Goal: Task Accomplishment & Management: Manage account settings

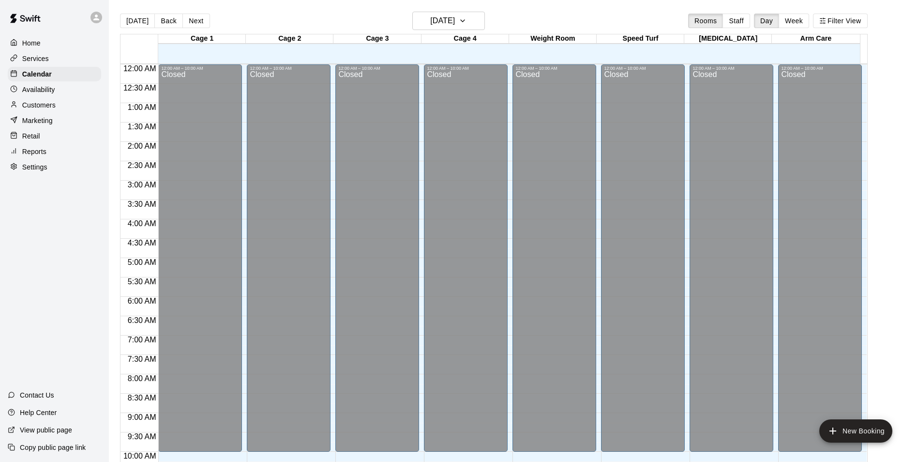
scroll to position [473, 0]
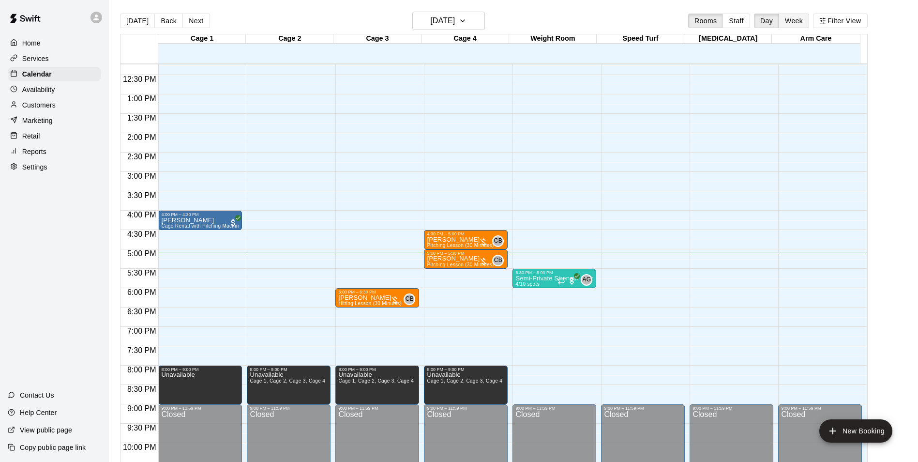
click at [809, 24] on button "Week" at bounding box center [794, 21] width 30 height 15
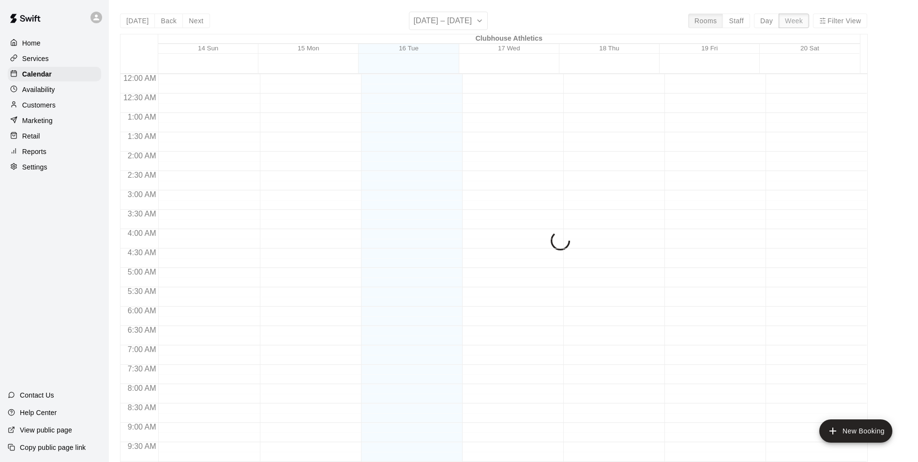
scroll to position [532, 0]
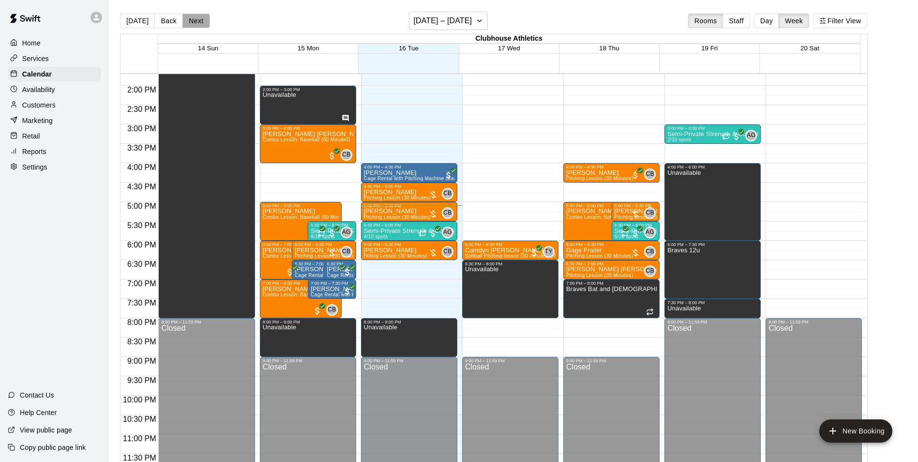
click at [198, 22] on button "Next" at bounding box center [195, 21] width 27 height 15
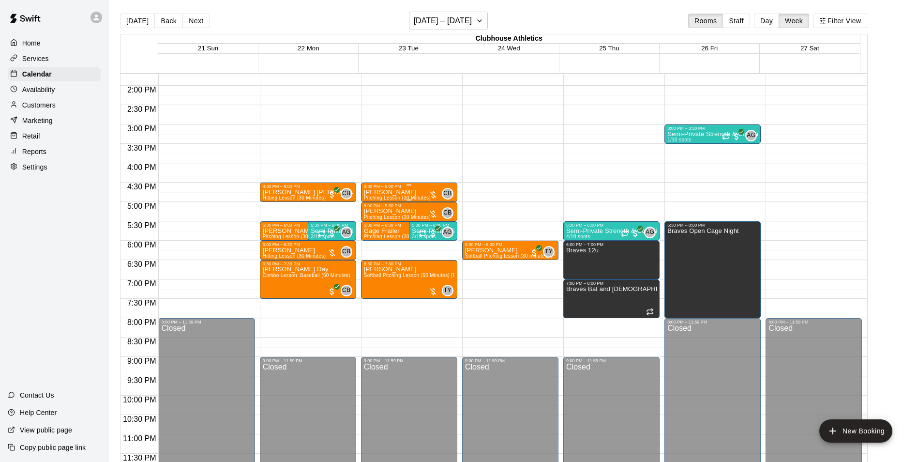
scroll to position [435, 0]
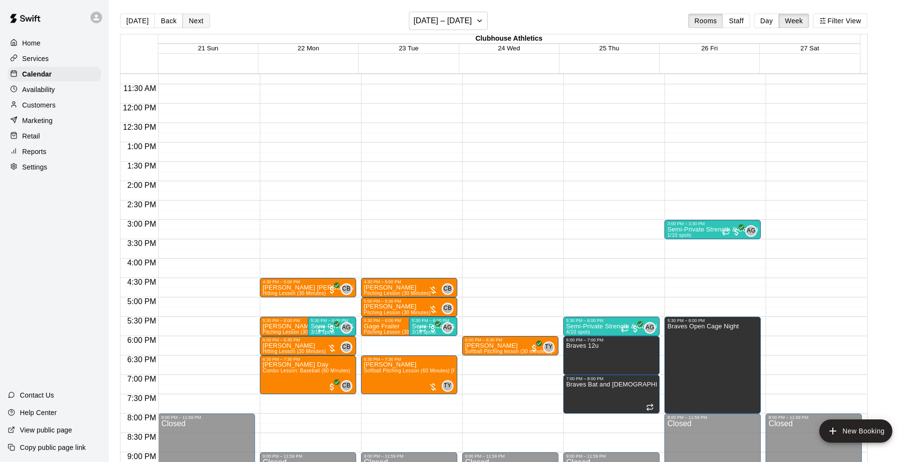
click at [192, 19] on button "Next" at bounding box center [195, 21] width 27 height 15
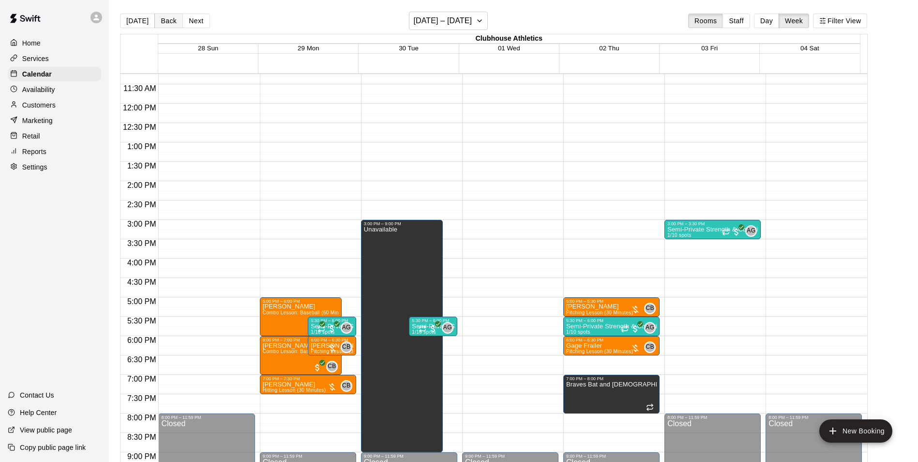
click at [165, 20] on button "Back" at bounding box center [168, 21] width 29 height 15
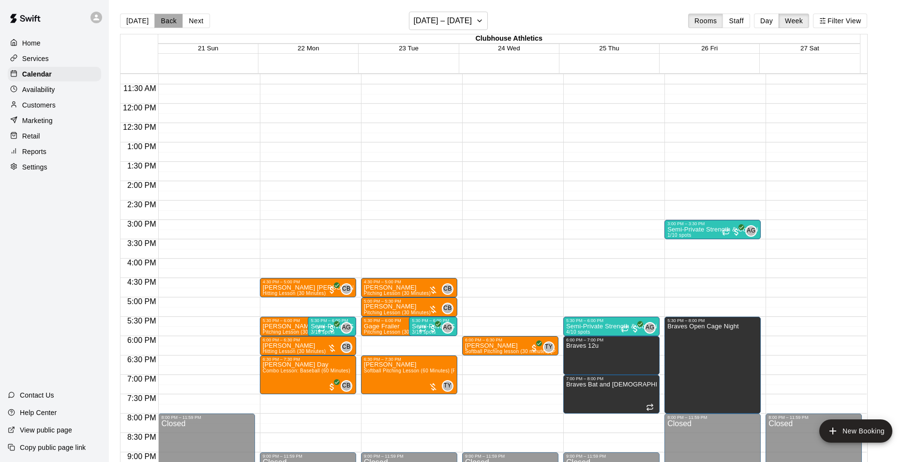
click at [165, 20] on button "Back" at bounding box center [168, 21] width 29 height 15
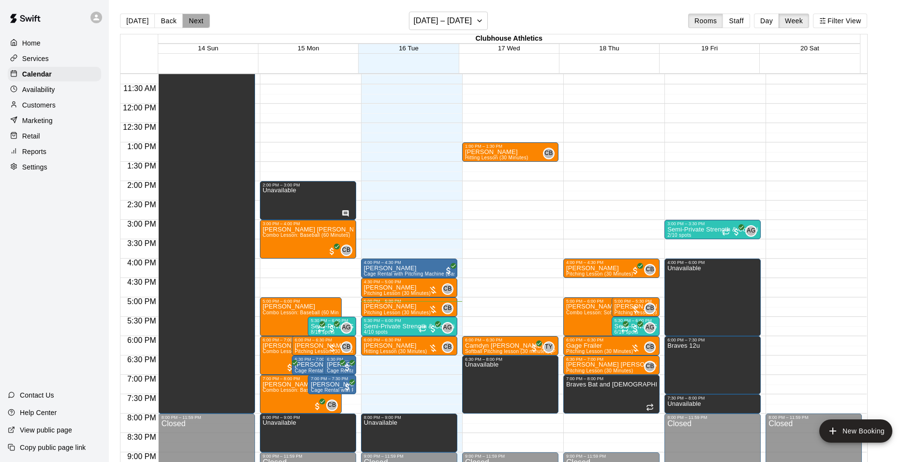
click at [190, 19] on button "Next" at bounding box center [195, 21] width 27 height 15
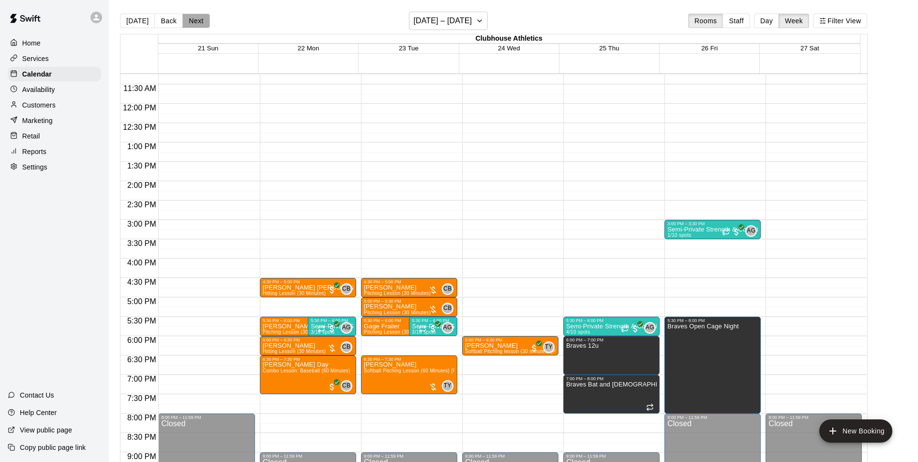
click at [194, 22] on button "Next" at bounding box center [195, 21] width 27 height 15
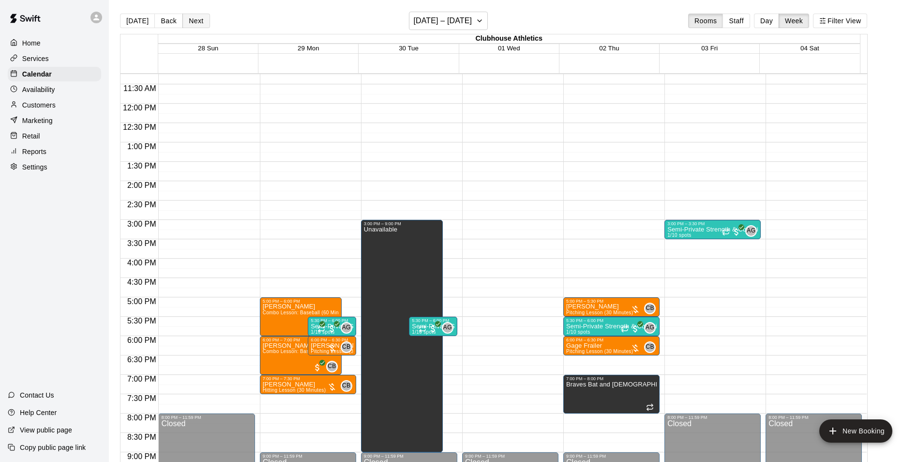
click at [196, 19] on button "Next" at bounding box center [195, 21] width 27 height 15
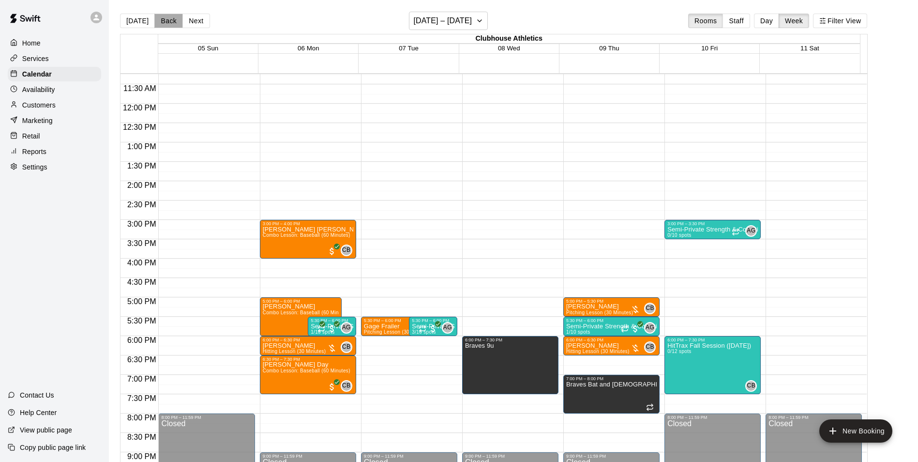
click at [155, 22] on button "Back" at bounding box center [168, 21] width 29 height 15
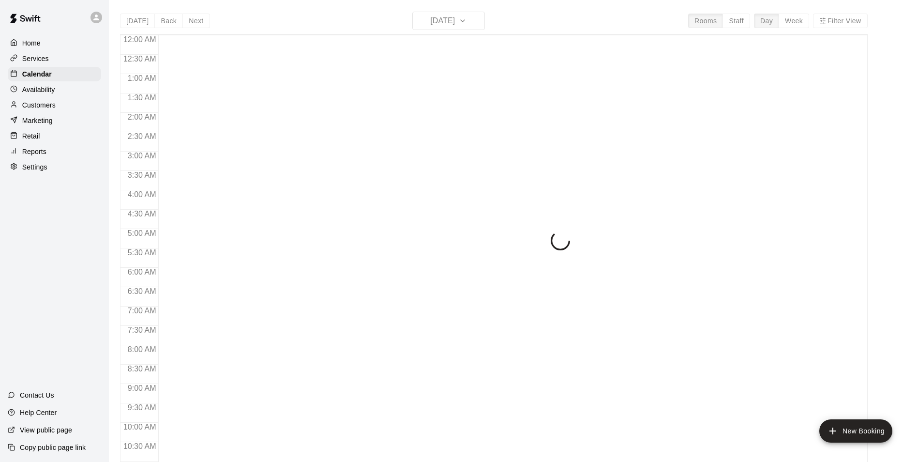
scroll to position [492, 0]
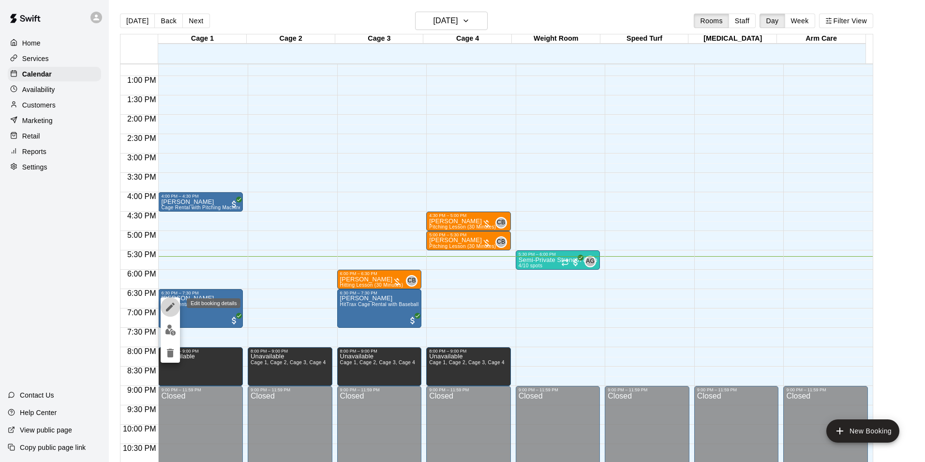
click at [169, 305] on icon "edit" at bounding box center [171, 307] width 12 height 12
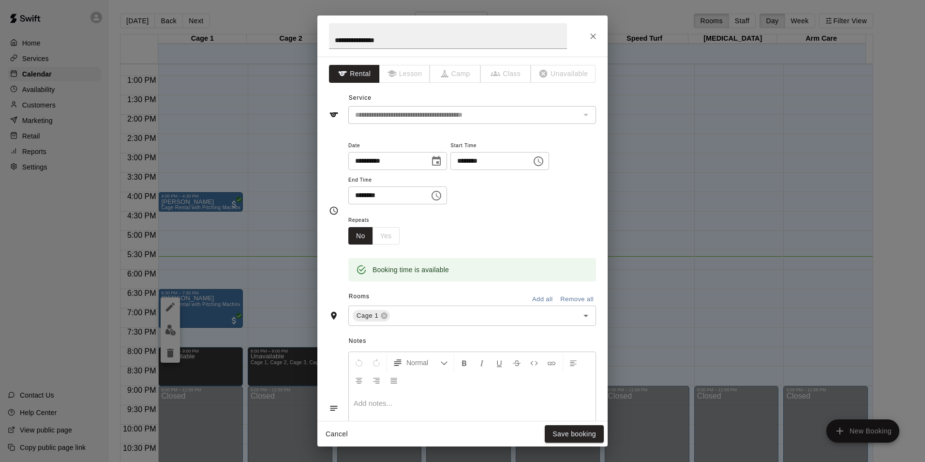
click at [497, 187] on div "**********" at bounding box center [472, 171] width 248 height 65
click at [594, 37] on icon "Close" at bounding box center [593, 36] width 6 height 6
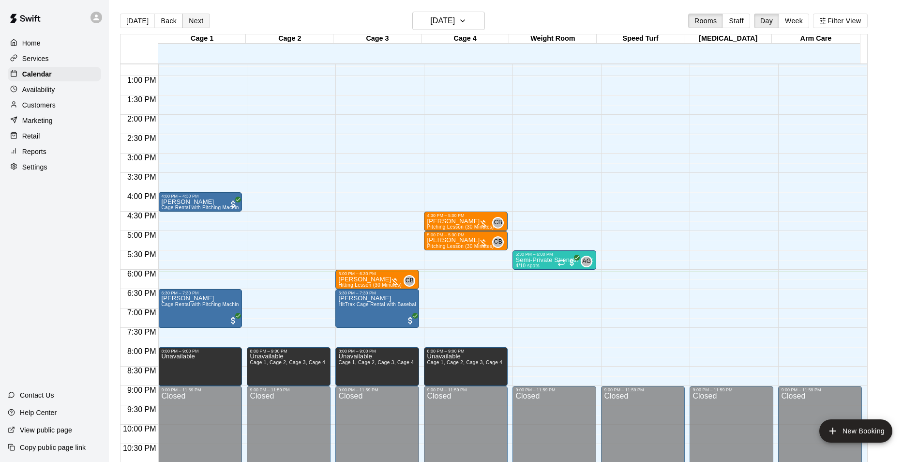
click at [194, 25] on button "Next" at bounding box center [195, 21] width 27 height 15
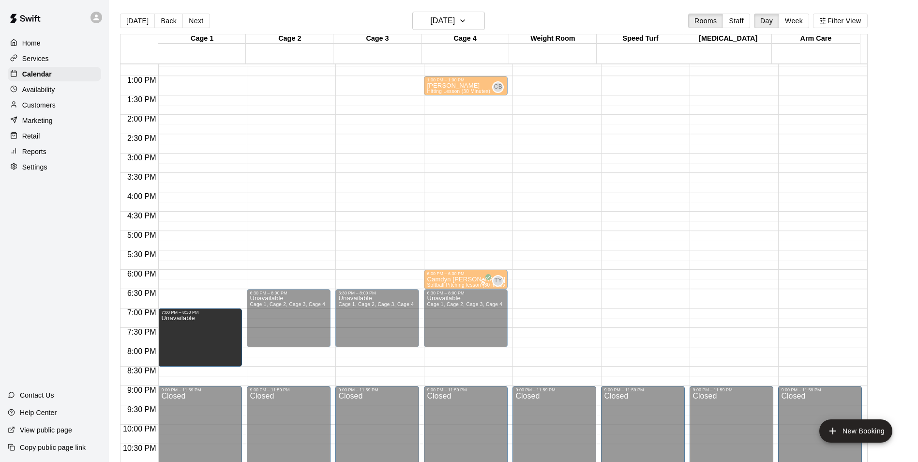
drag, startPoint x: 201, startPoint y: 316, endPoint x: 201, endPoint y: 340, distance: 24.7
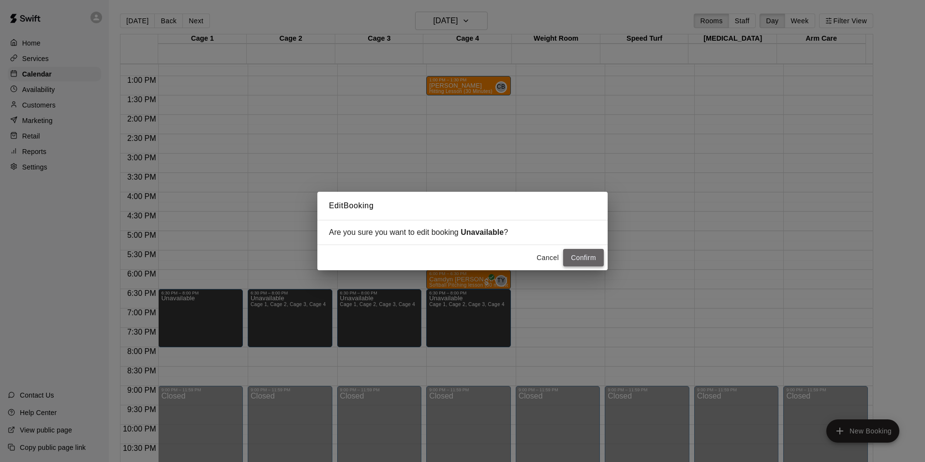
click at [590, 260] on button "Confirm" at bounding box center [583, 258] width 41 height 18
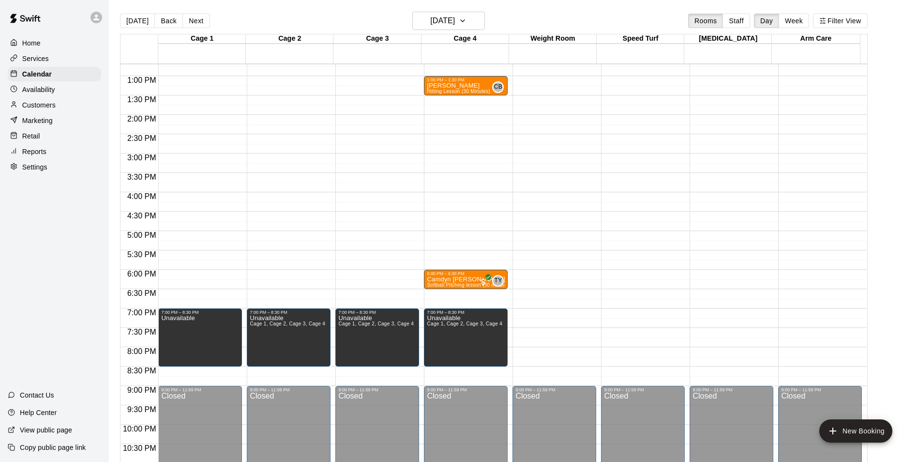
click at [183, 372] on div "12:00 AM – 10:00 AM Closed 7:00 PM – 8:30 PM Unavailable 9:00 PM – 11:59 PM Clo…" at bounding box center [200, 37] width 84 height 929
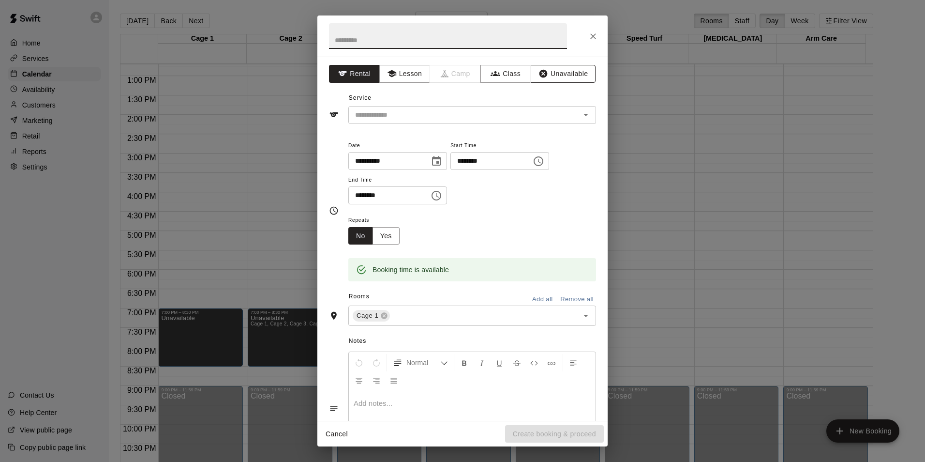
click at [575, 73] on button "Unavailable" at bounding box center [563, 74] width 65 height 18
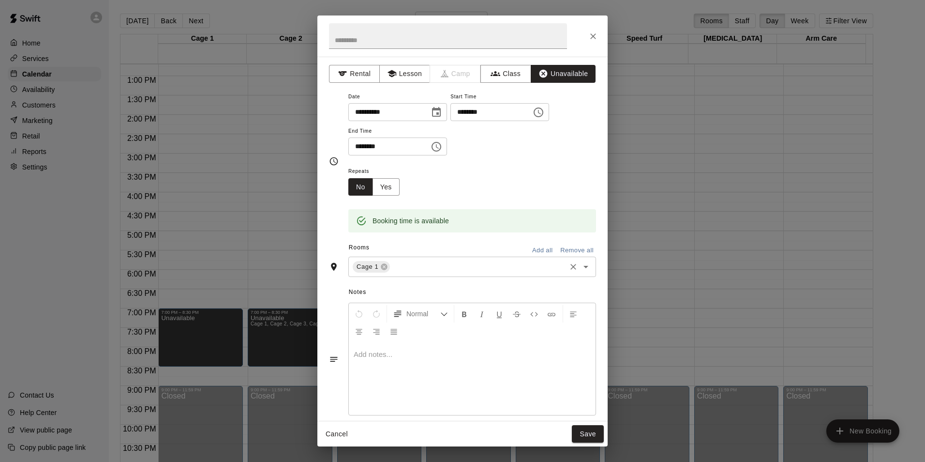
click at [433, 270] on input "text" at bounding box center [478, 267] width 173 height 12
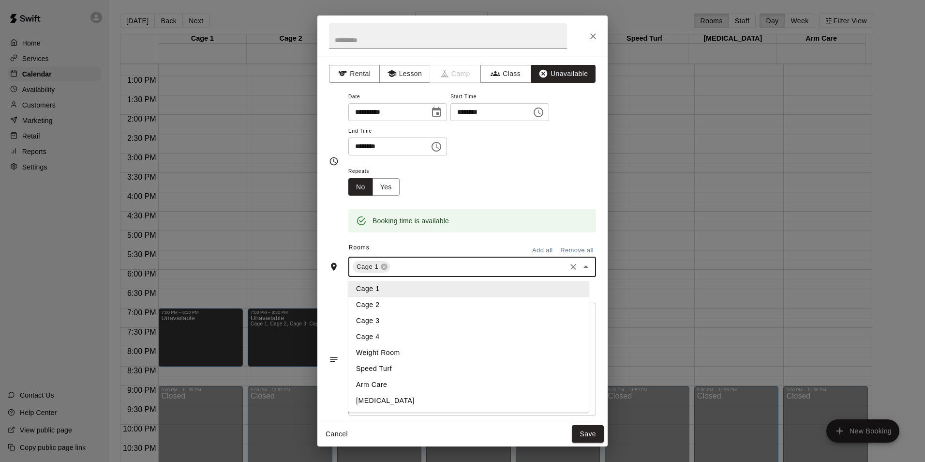
click at [398, 305] on li "Cage 2" at bounding box center [468, 305] width 241 height 16
click at [439, 266] on input "text" at bounding box center [498, 267] width 133 height 12
click at [401, 322] on li "Cage 3" at bounding box center [468, 321] width 241 height 16
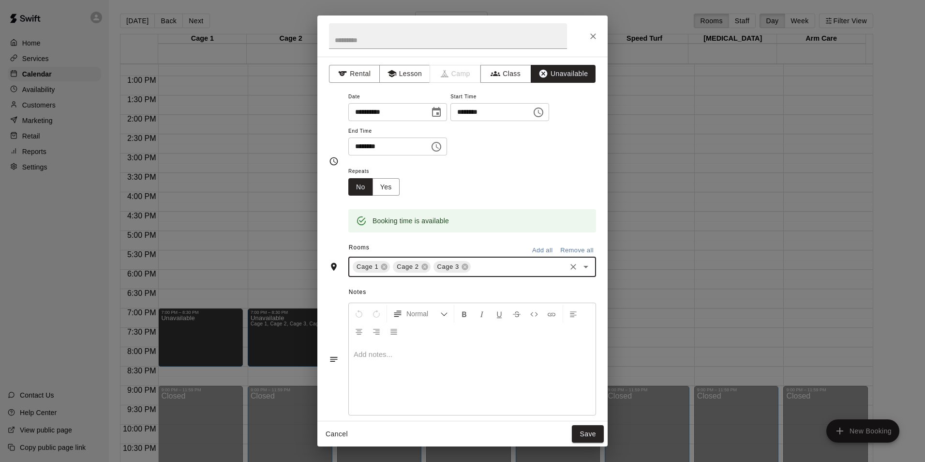
click at [488, 271] on input "text" at bounding box center [518, 267] width 92 height 12
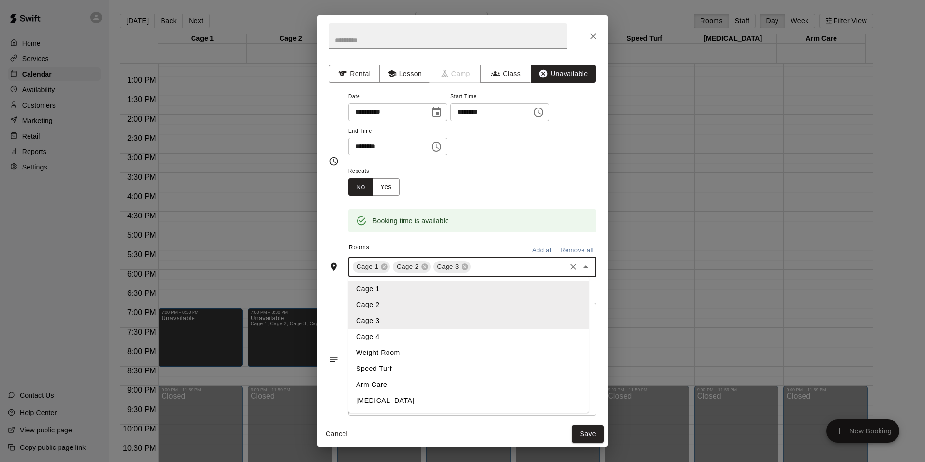
click at [439, 332] on li "Cage 4" at bounding box center [468, 337] width 241 height 16
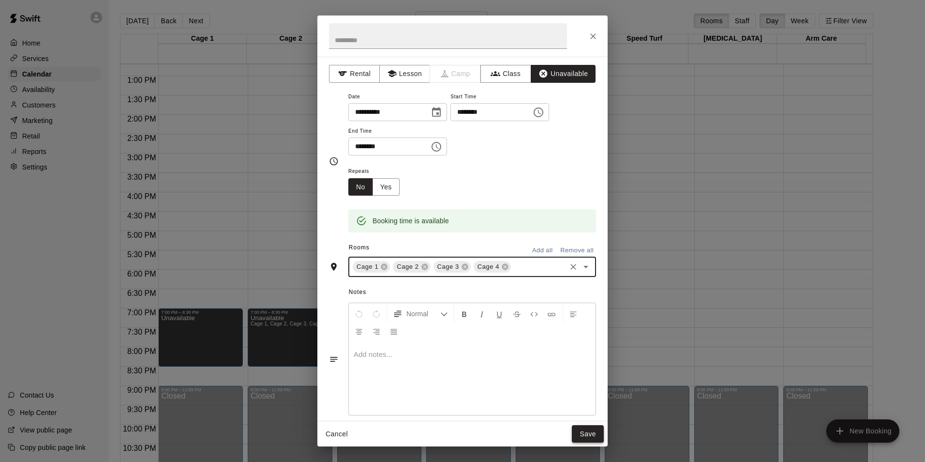
click at [589, 436] on button "Save" at bounding box center [588, 434] width 32 height 18
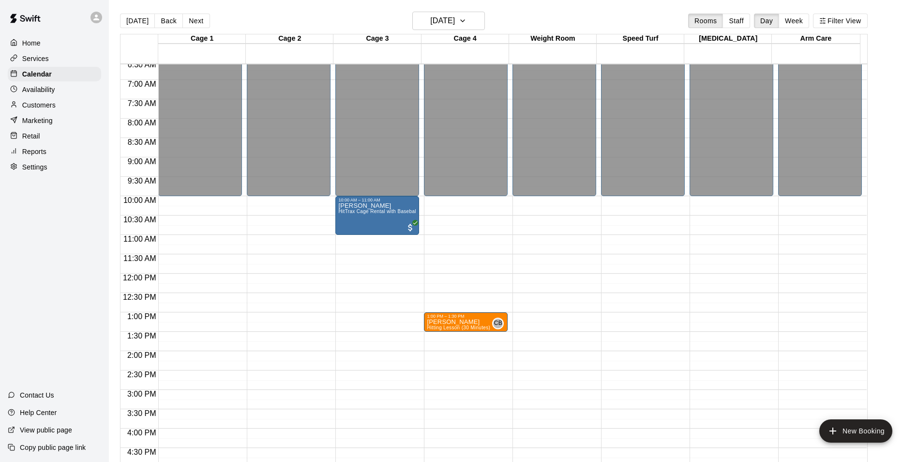
scroll to position [250, 0]
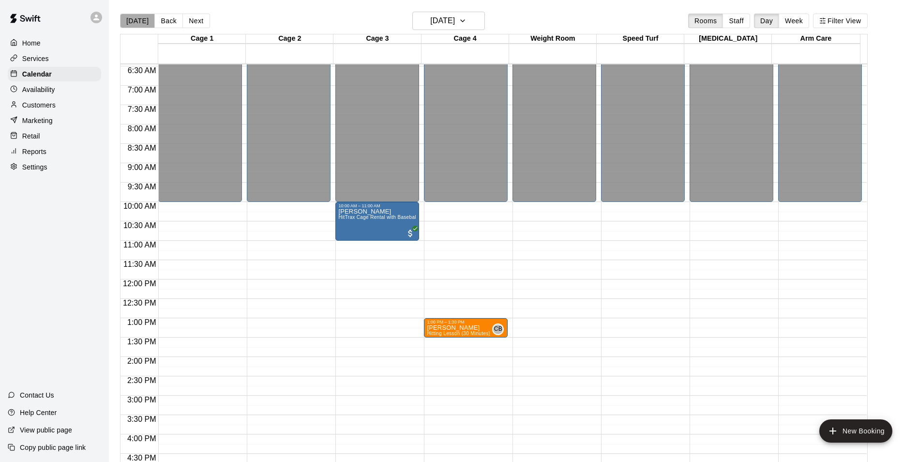
click at [141, 23] on button "[DATE]" at bounding box center [137, 21] width 35 height 15
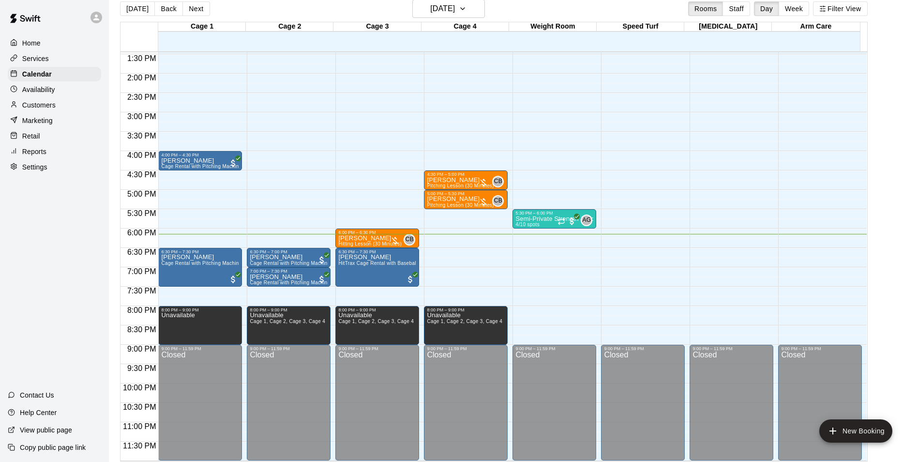
scroll to position [15, 0]
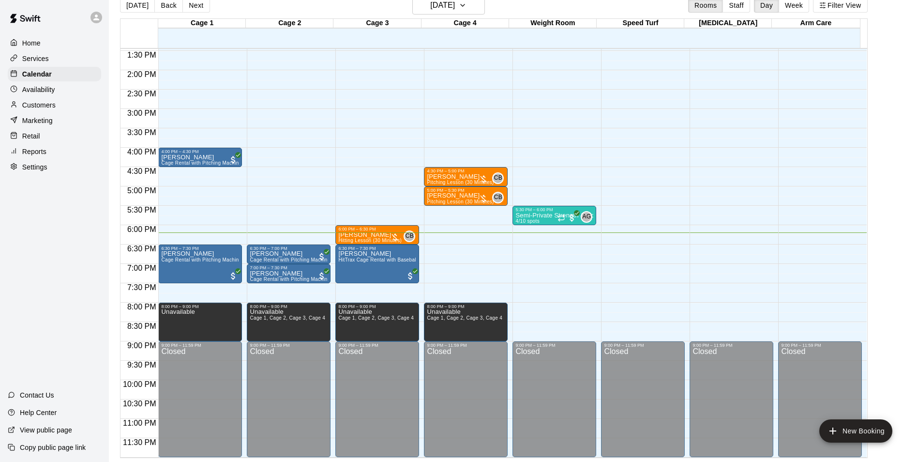
click at [45, 108] on p "Customers" at bounding box center [38, 105] width 33 height 10
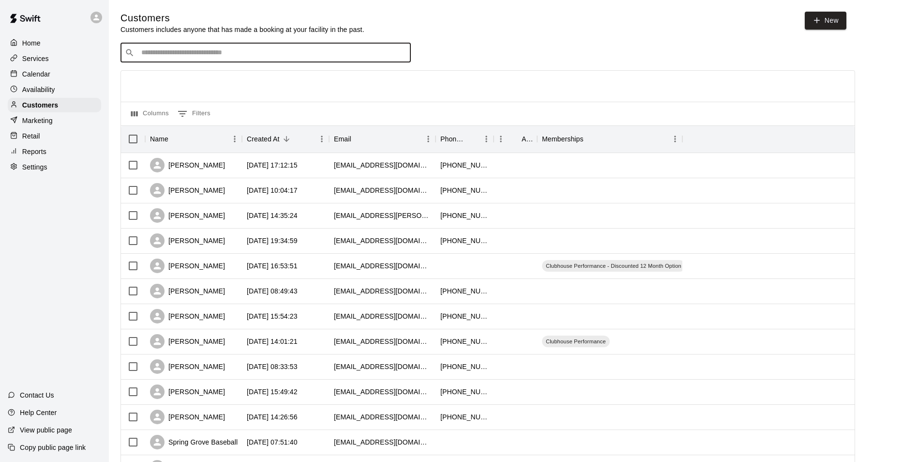
click at [262, 53] on input "Search customers by name or email" at bounding box center [272, 53] width 268 height 10
type input "****"
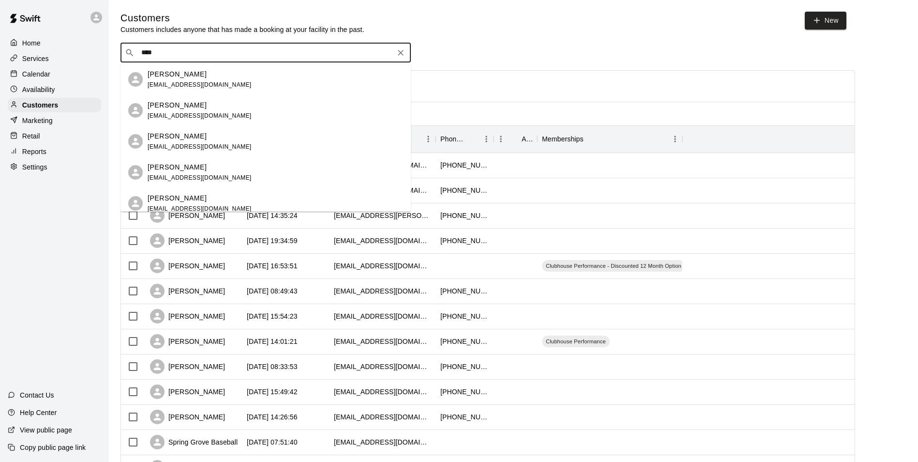
click at [182, 78] on p "Stephanie Hale" at bounding box center [177, 74] width 59 height 10
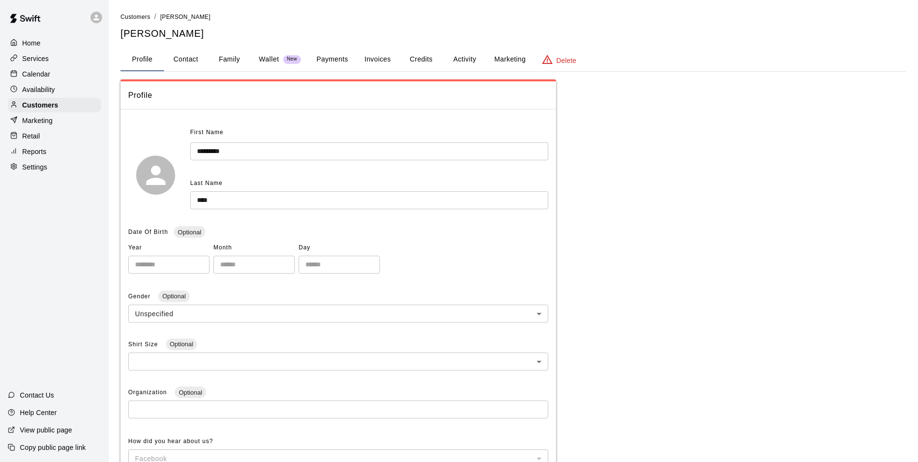
click at [471, 59] on button "Activity" at bounding box center [465, 59] width 44 height 23
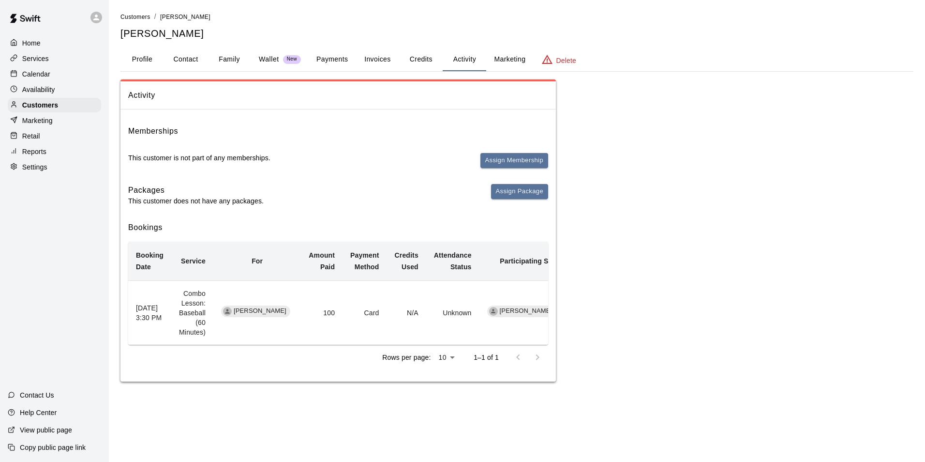
click at [680, 261] on div "Activity Memberships This customer is not part of any memberships. Assign Membe…" at bounding box center [517, 230] width 793 height 302
click at [43, 107] on p "Customers" at bounding box center [40, 105] width 36 height 10
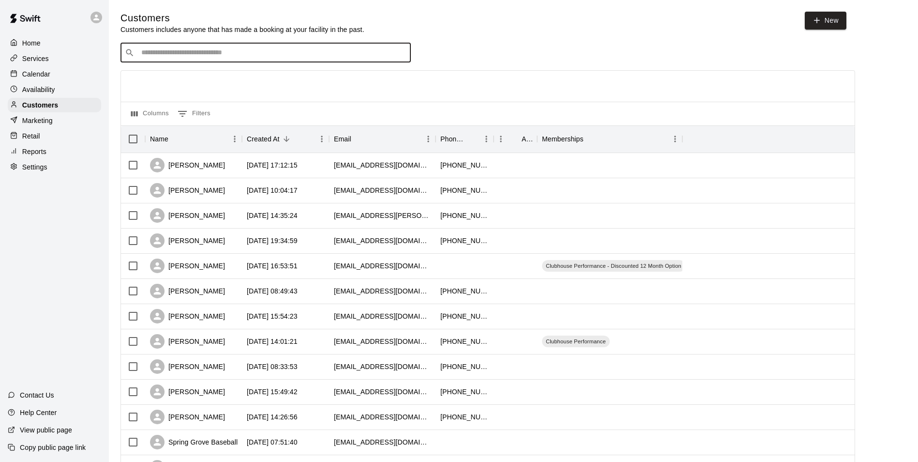
click at [196, 57] on input "Search customers by name or email" at bounding box center [272, 53] width 268 height 10
type input "*****"
click at [185, 76] on div "Drink Sales" at bounding box center [200, 74] width 104 height 10
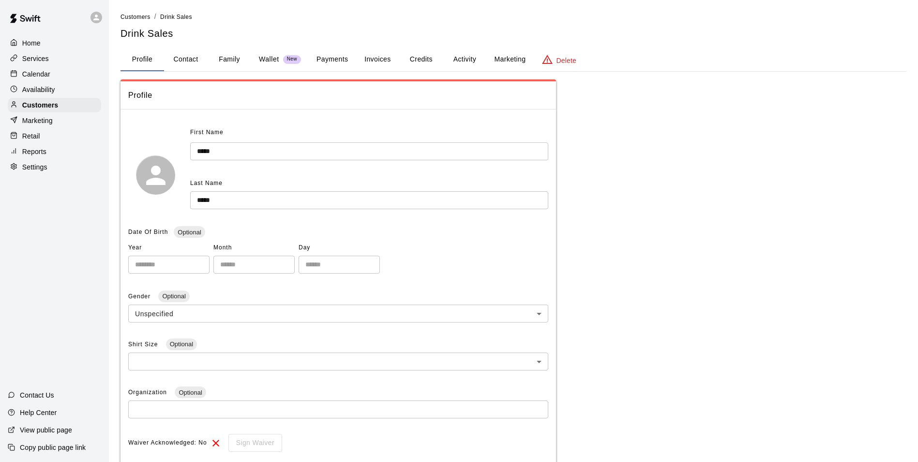
click at [331, 60] on button "Payments" at bounding box center [332, 59] width 47 height 23
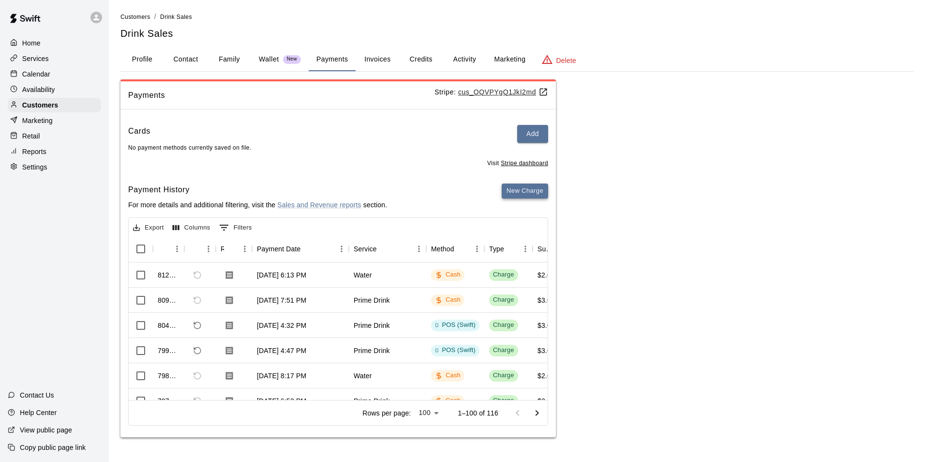
click at [513, 192] on button "New Charge" at bounding box center [525, 190] width 46 height 15
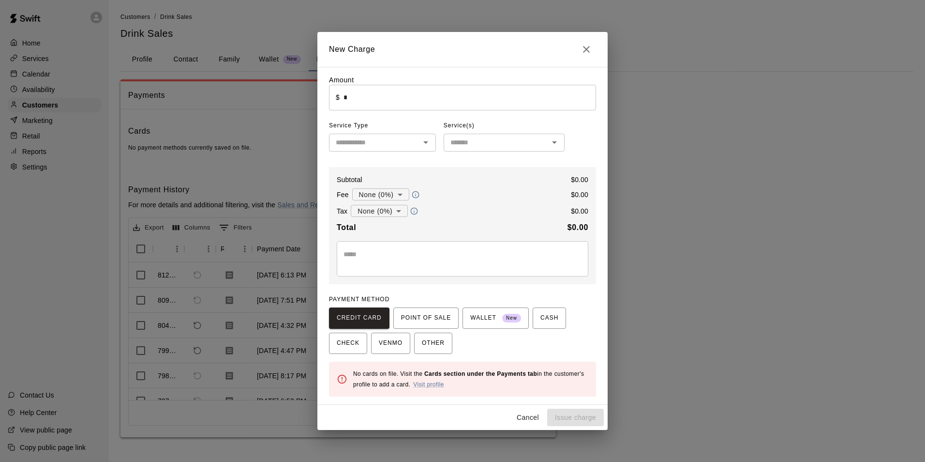
click at [384, 98] on input "*" at bounding box center [470, 98] width 253 height 26
click at [424, 143] on icon "Open" at bounding box center [425, 142] width 5 height 2
type input "****"
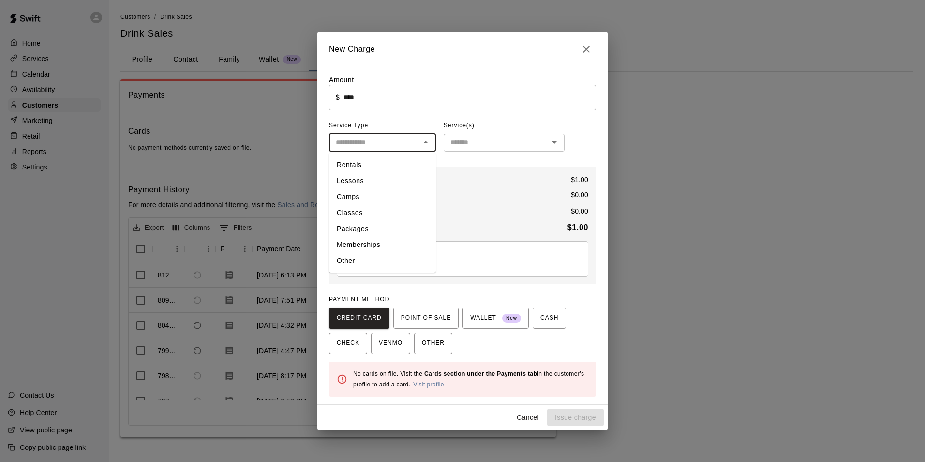
click at [357, 261] on li "Other" at bounding box center [382, 261] width 107 height 16
type input "*****"
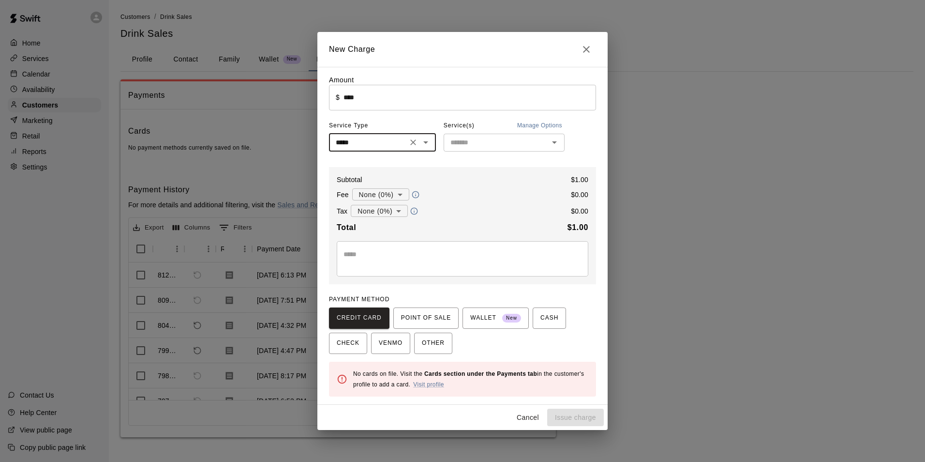
click at [504, 147] on input "text" at bounding box center [496, 142] width 99 height 12
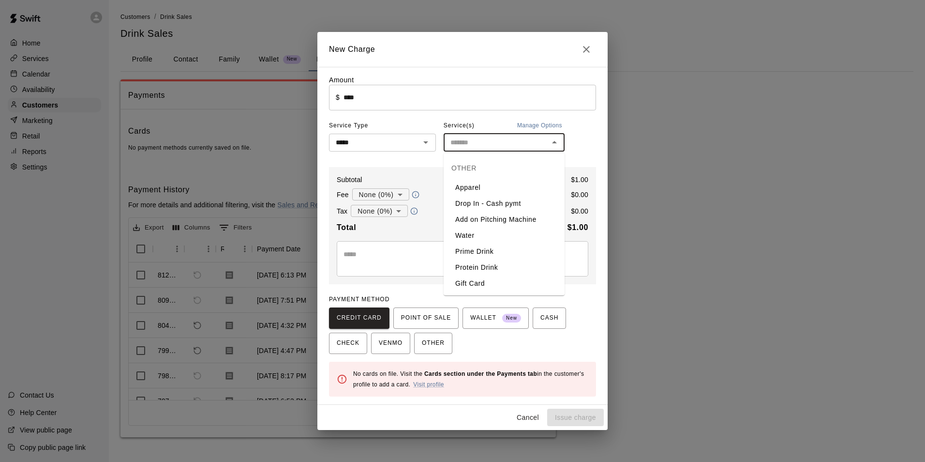
click at [475, 237] on li "Water" at bounding box center [504, 235] width 121 height 16
type input "*****"
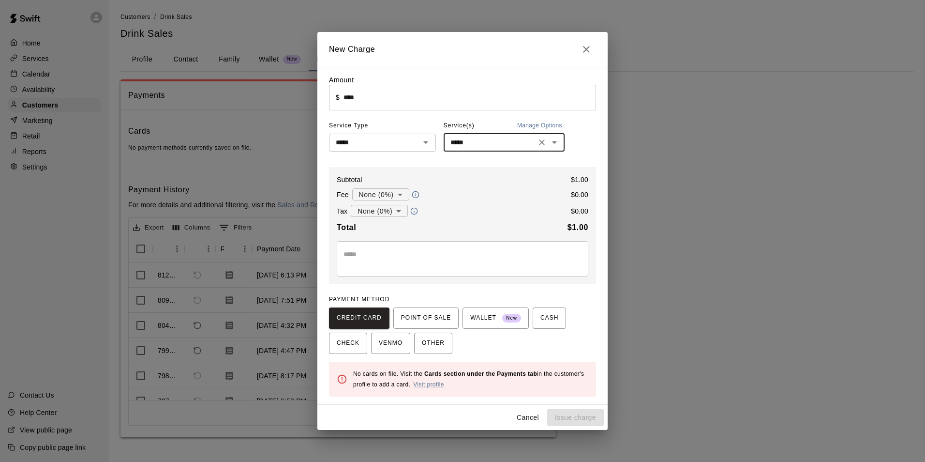
click at [346, 96] on input "****" at bounding box center [470, 98] width 253 height 26
click at [541, 321] on span "CASH" at bounding box center [550, 317] width 18 height 15
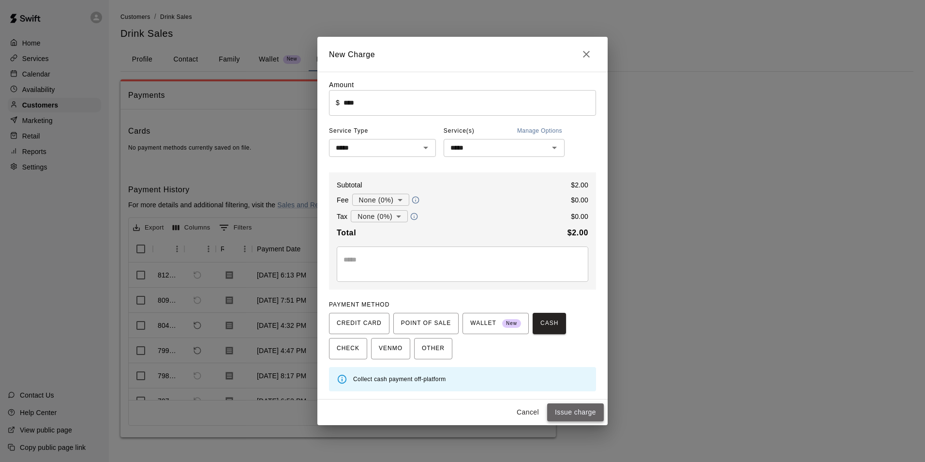
click at [593, 415] on button "Issue charge" at bounding box center [575, 412] width 57 height 18
type input "*"
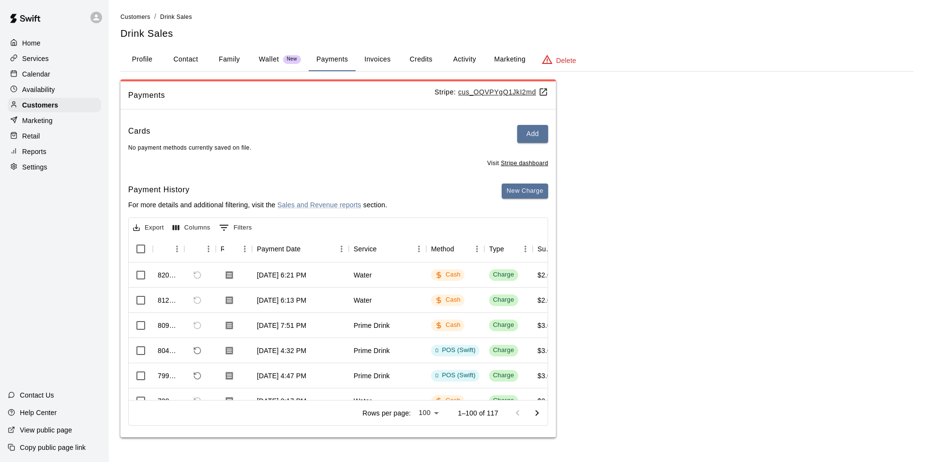
click at [42, 76] on p "Calendar" at bounding box center [36, 74] width 28 height 10
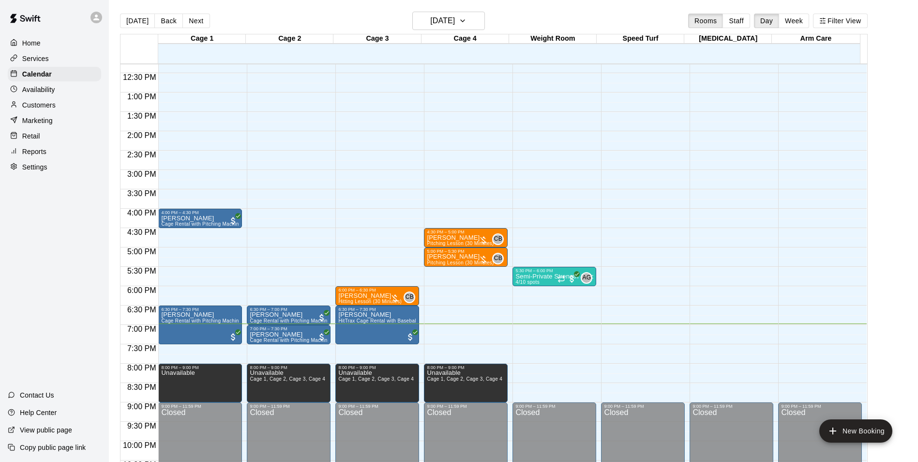
scroll to position [492, 0]
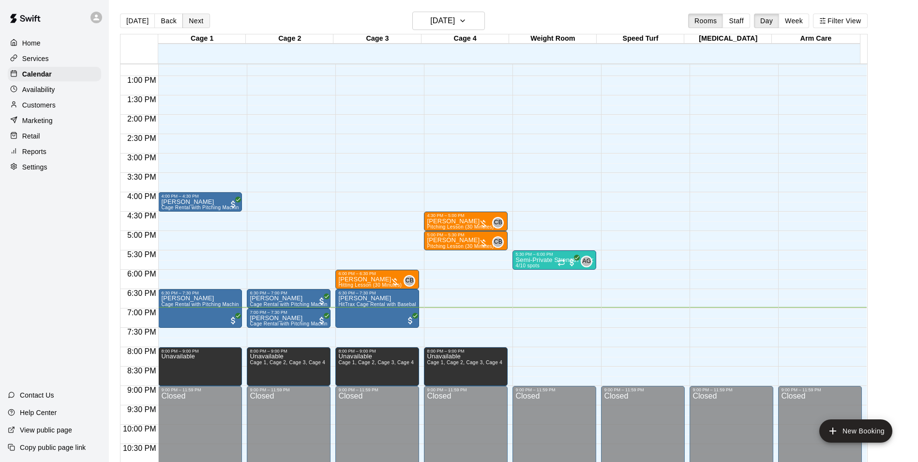
click at [201, 23] on button "Next" at bounding box center [195, 21] width 27 height 15
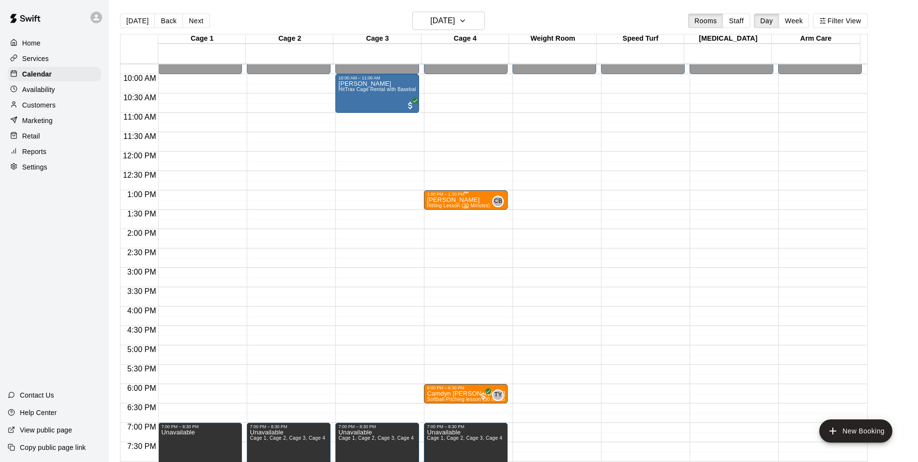
scroll to position [347, 0]
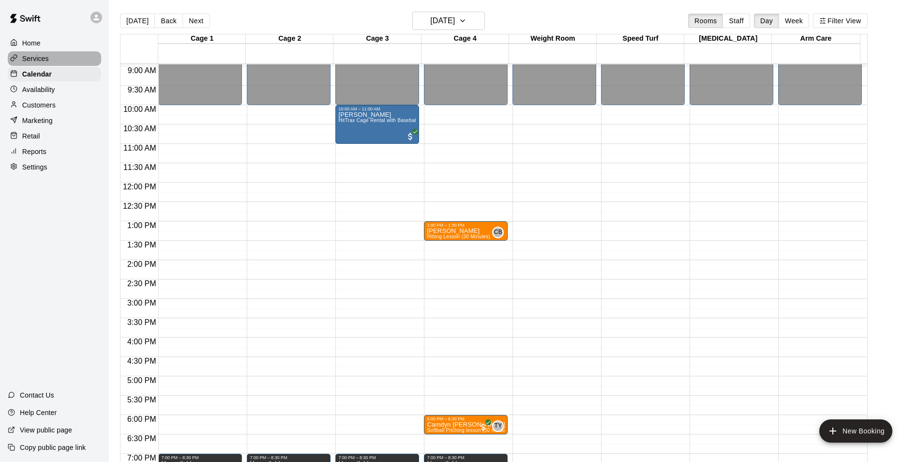
click at [42, 59] on p "Services" at bounding box center [35, 59] width 27 height 10
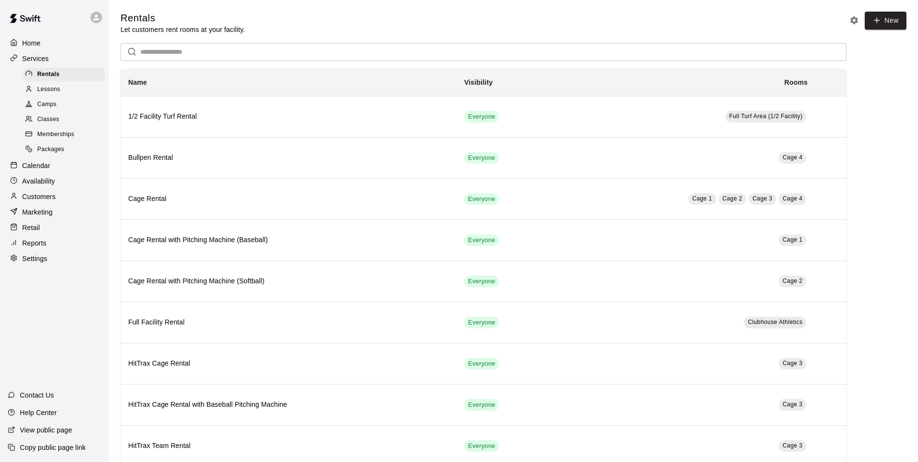
click at [53, 134] on span "Memberships" at bounding box center [55, 135] width 37 height 10
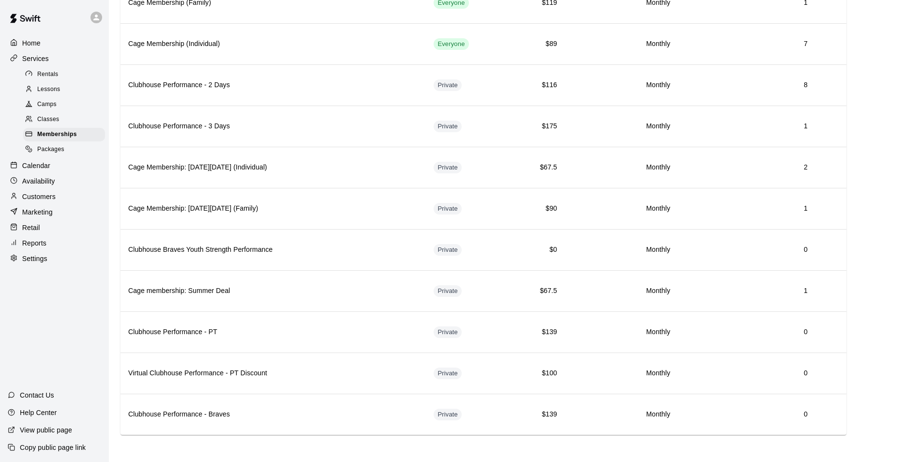
scroll to position [773, 0]
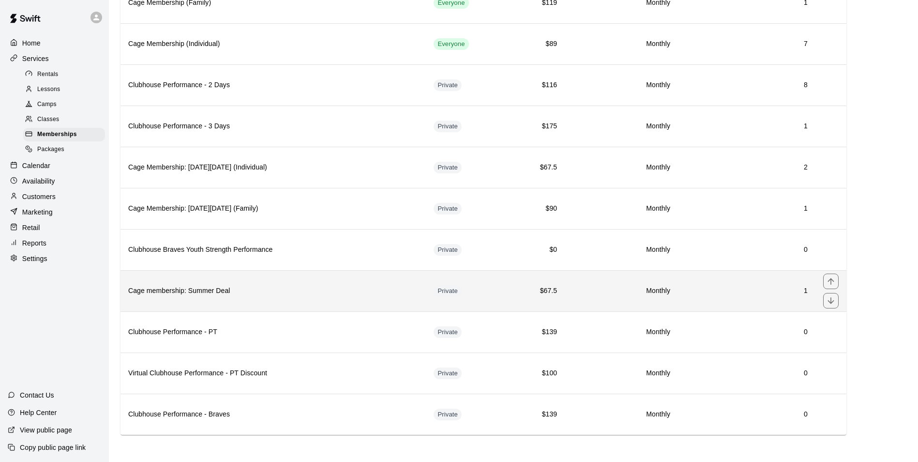
click at [332, 292] on h6 "Cage membership: Summer Deal" at bounding box center [273, 291] width 290 height 11
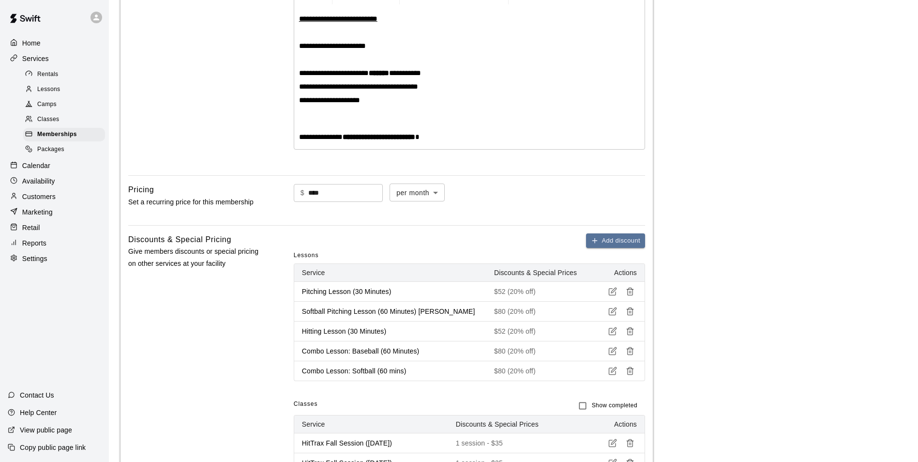
scroll to position [220, 0]
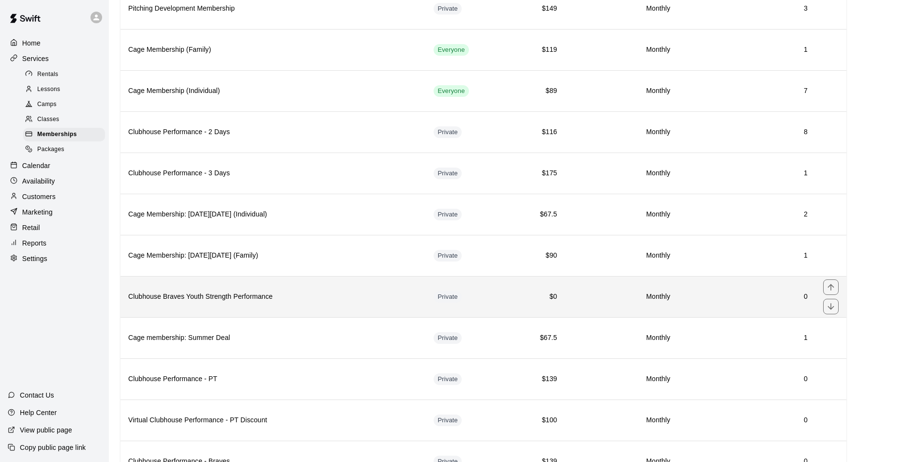
scroll to position [677, 0]
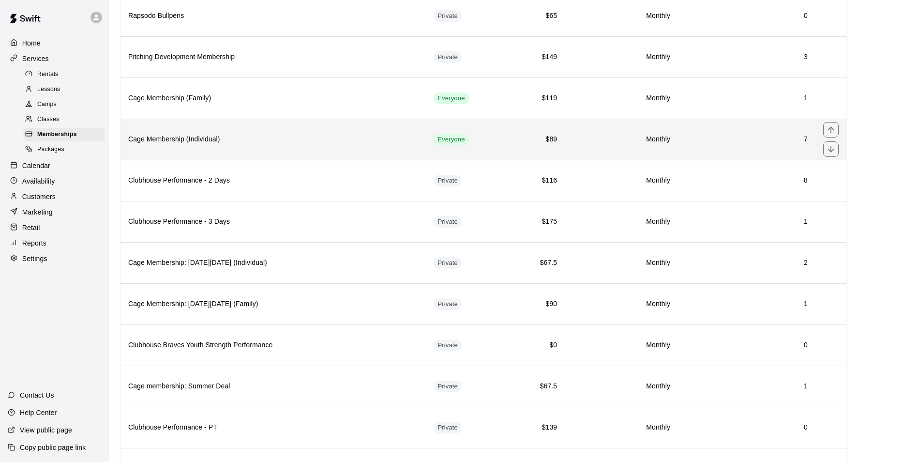
click at [324, 136] on h6 "Cage Membership (Individual)" at bounding box center [273, 139] width 290 height 11
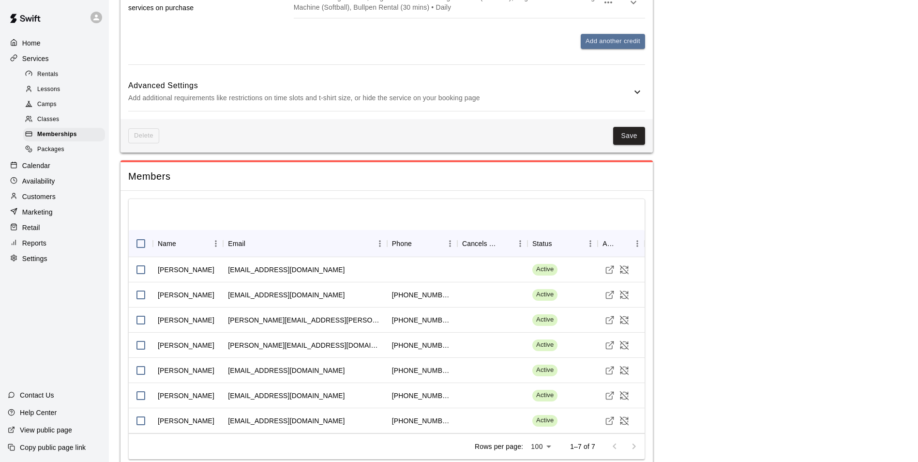
scroll to position [1487, 0]
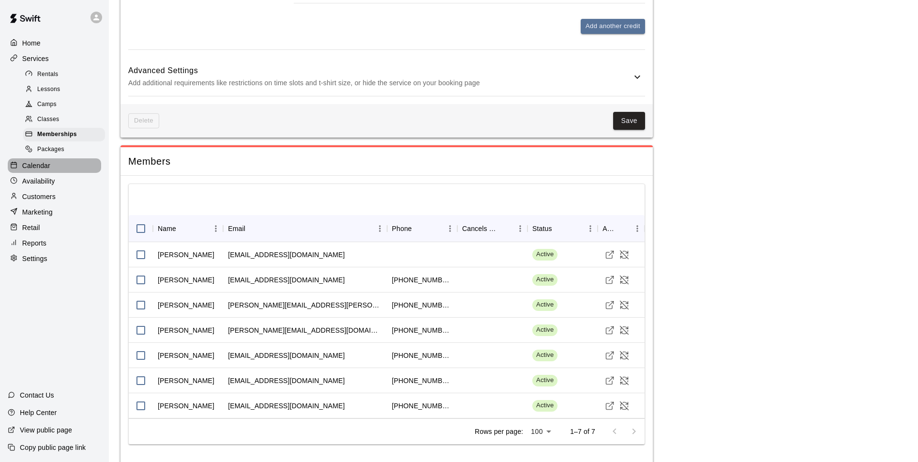
click at [47, 169] on p "Calendar" at bounding box center [36, 166] width 28 height 10
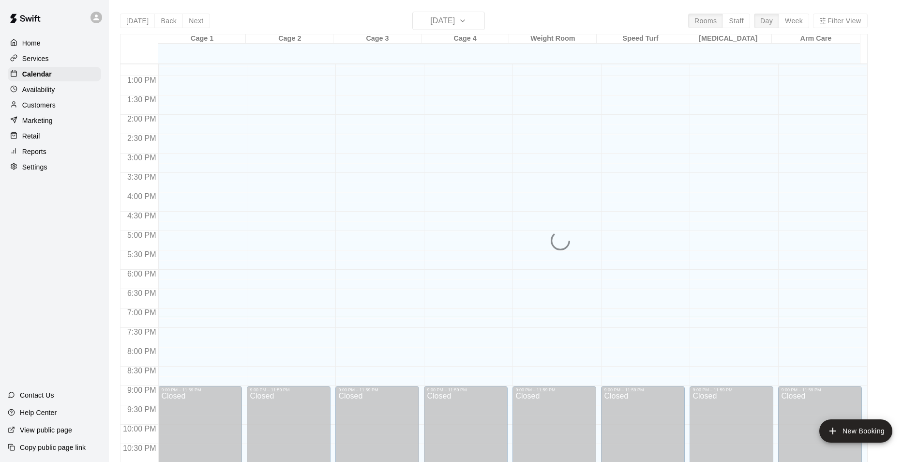
scroll to position [522, 0]
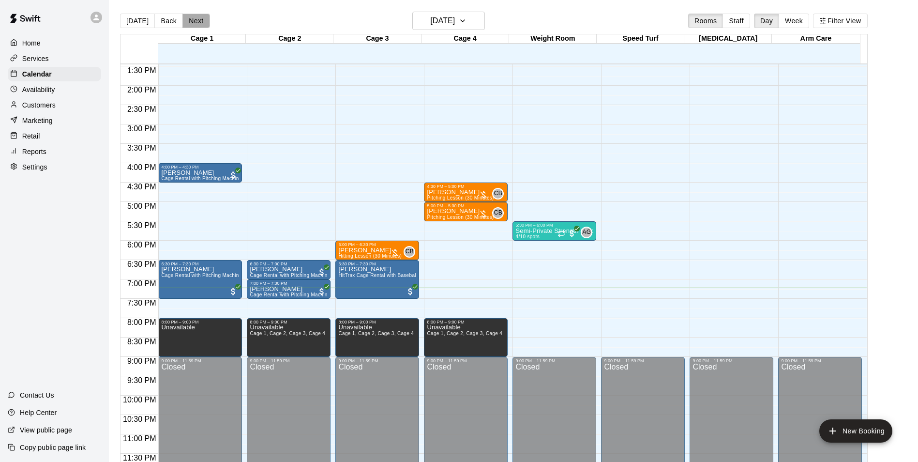
click at [198, 16] on button "Next" at bounding box center [195, 21] width 27 height 15
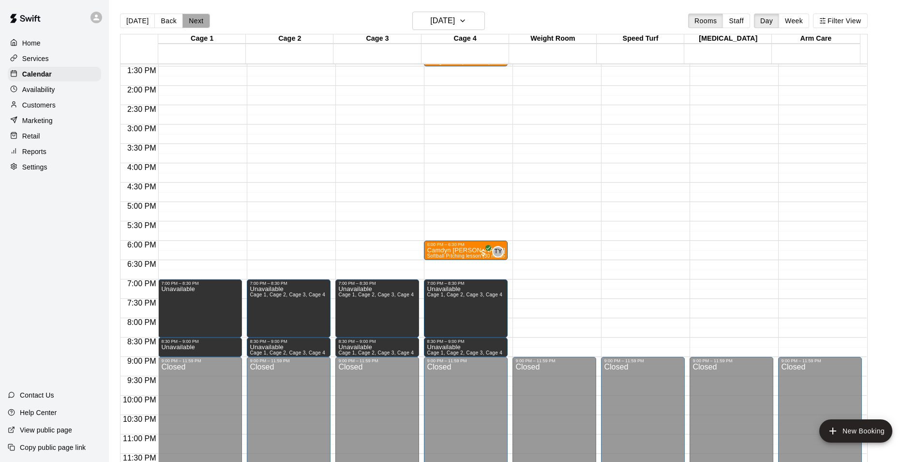
click at [197, 20] on button "Next" at bounding box center [195, 21] width 27 height 15
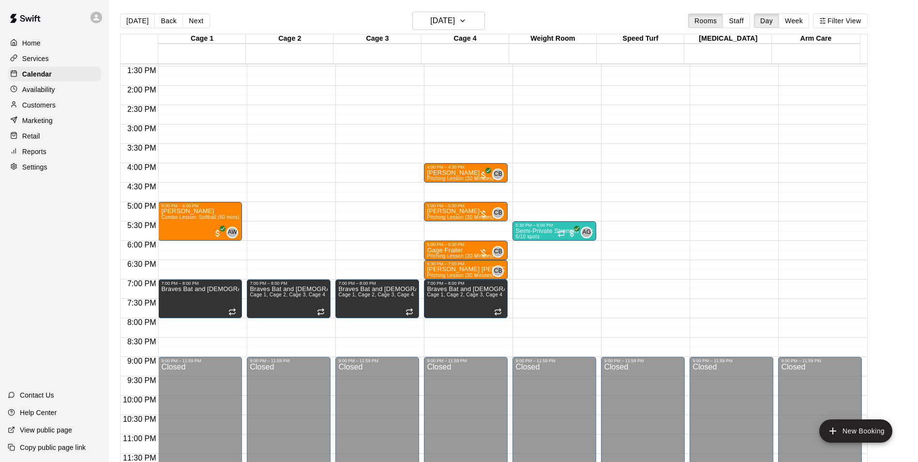
click at [217, 323] on div "12:00 AM – 10:00 AM Closed 5:00 PM – 6:00 PM Kate Tomlinson Combo Lesson: Softb…" at bounding box center [200, 8] width 84 height 929
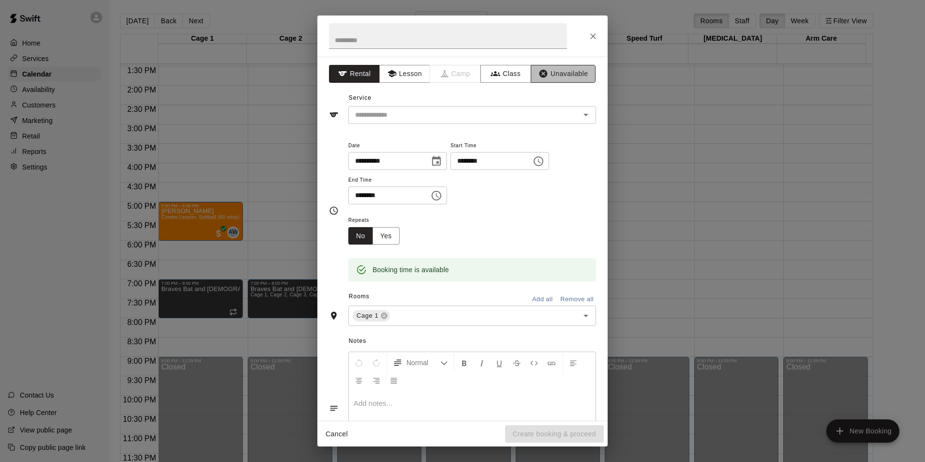
click at [545, 73] on button "Unavailable" at bounding box center [563, 74] width 65 height 18
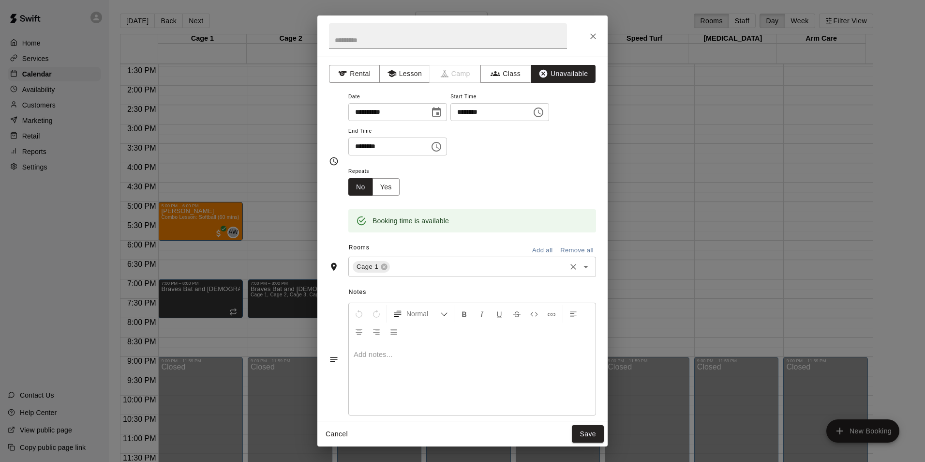
click at [416, 268] on input "text" at bounding box center [478, 267] width 173 height 12
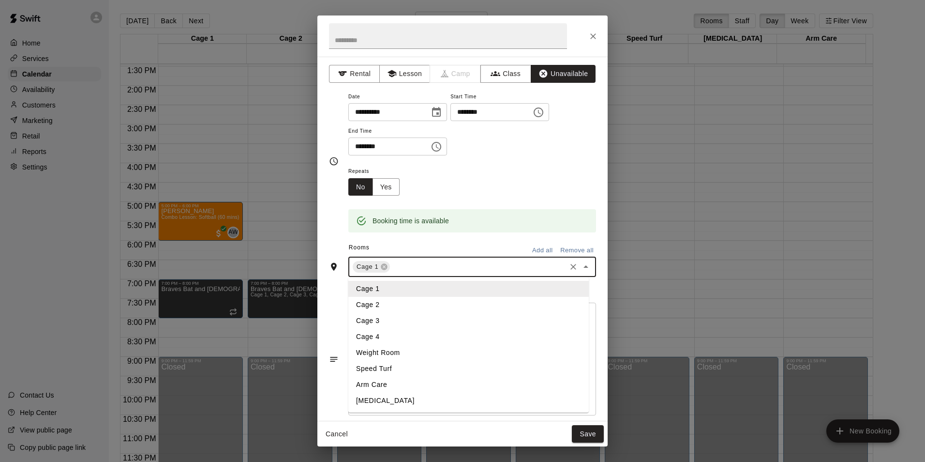
click at [386, 302] on li "Cage 2" at bounding box center [468, 305] width 241 height 16
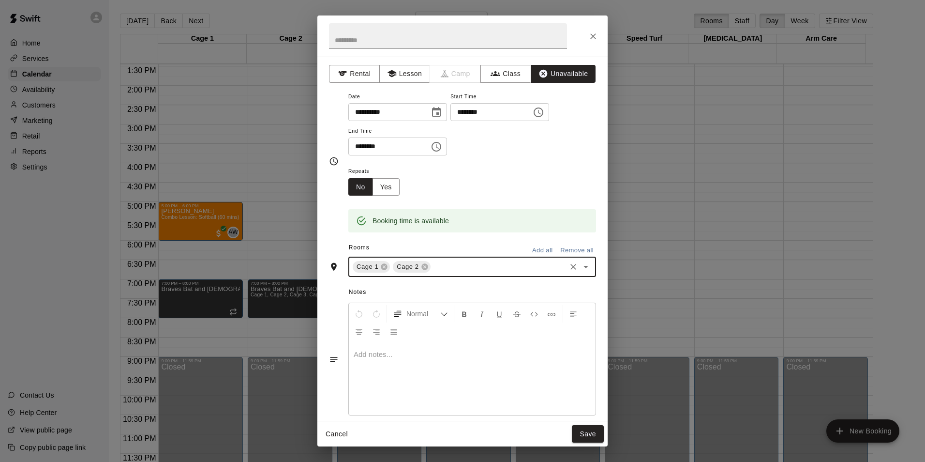
click at [450, 268] on input "text" at bounding box center [498, 267] width 133 height 12
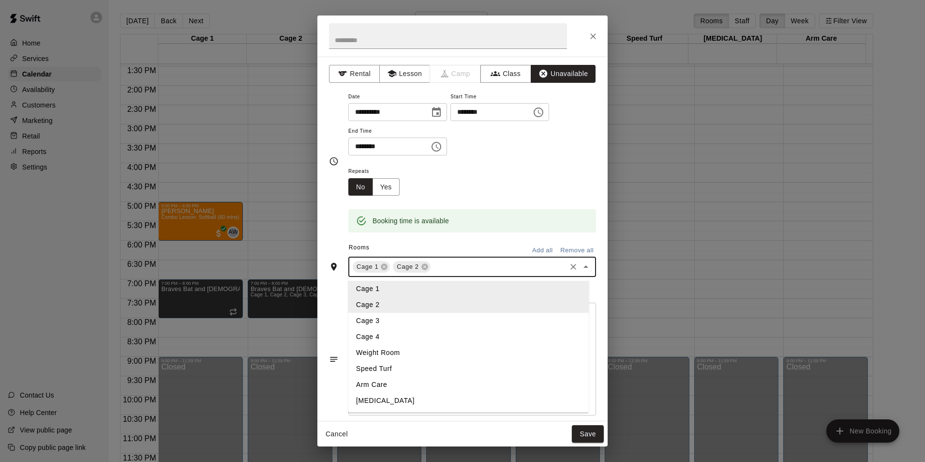
click at [425, 319] on li "Cage 3" at bounding box center [468, 321] width 241 height 16
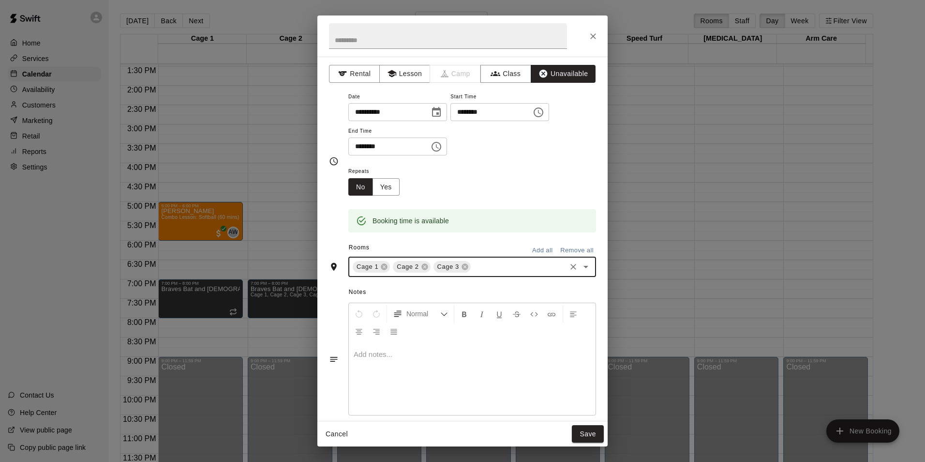
click at [495, 271] on input "text" at bounding box center [518, 267] width 92 height 12
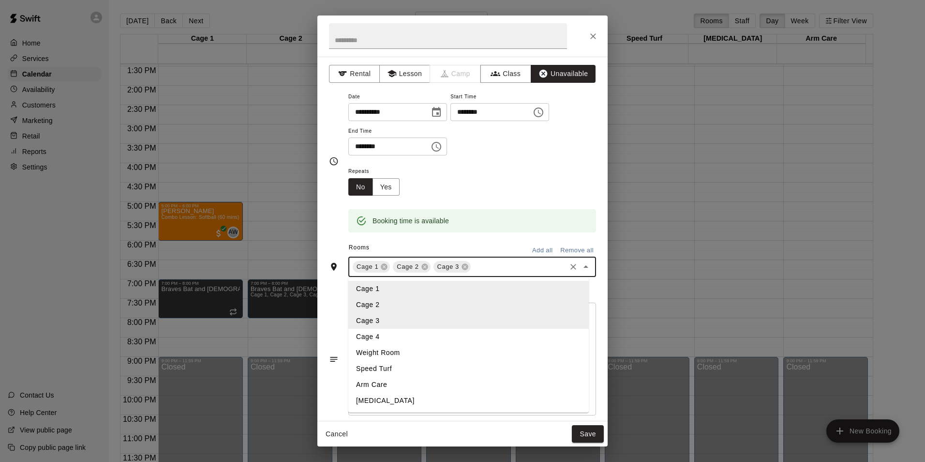
click at [438, 336] on li "Cage 4" at bounding box center [468, 337] width 241 height 16
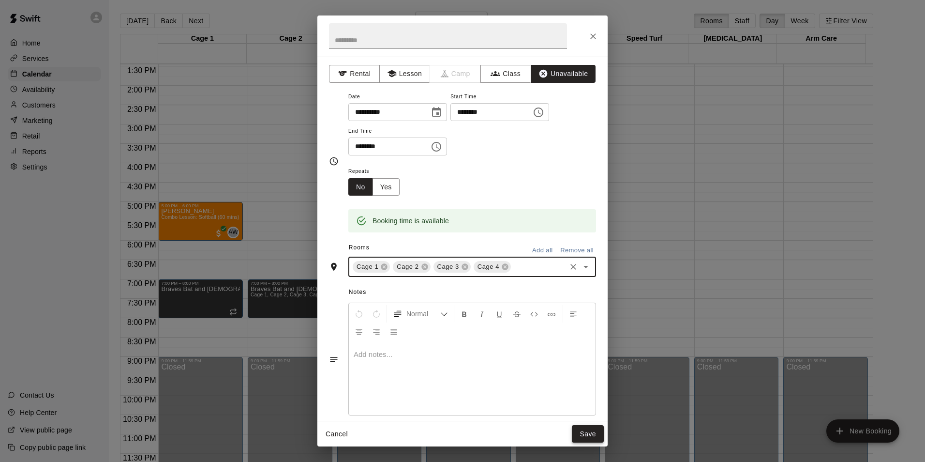
click at [596, 437] on button "Save" at bounding box center [588, 434] width 32 height 18
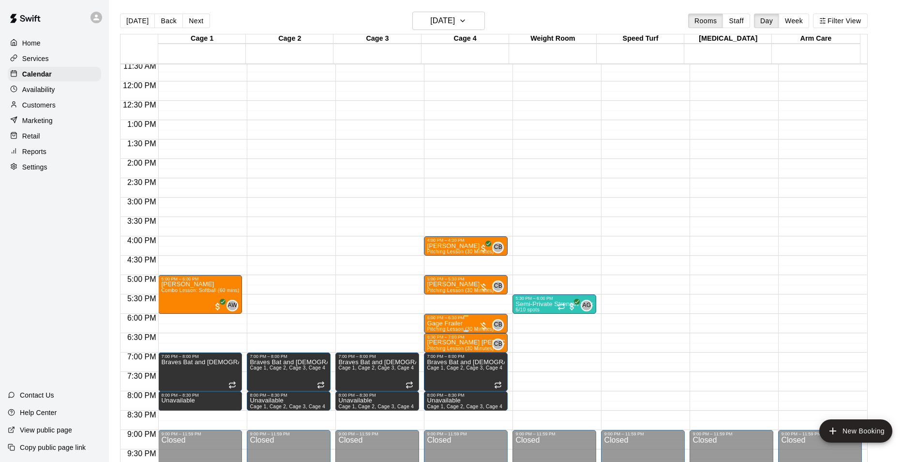
scroll to position [425, 0]
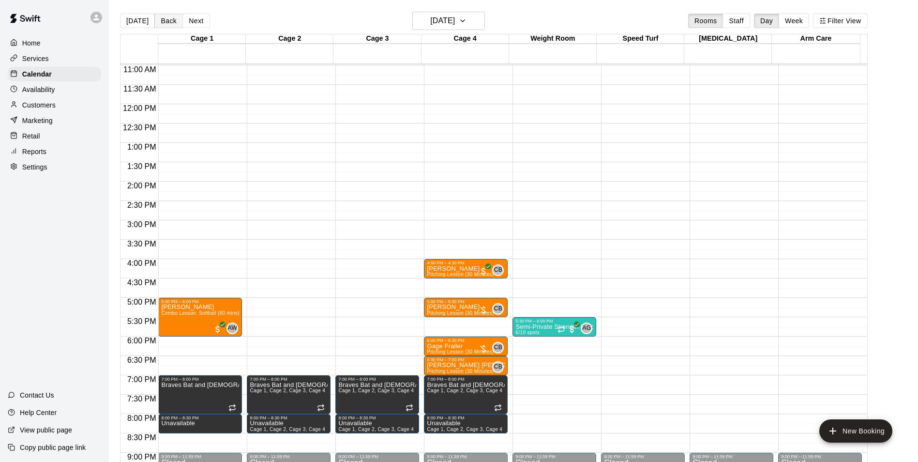
click at [167, 20] on button "Back" at bounding box center [168, 21] width 29 height 15
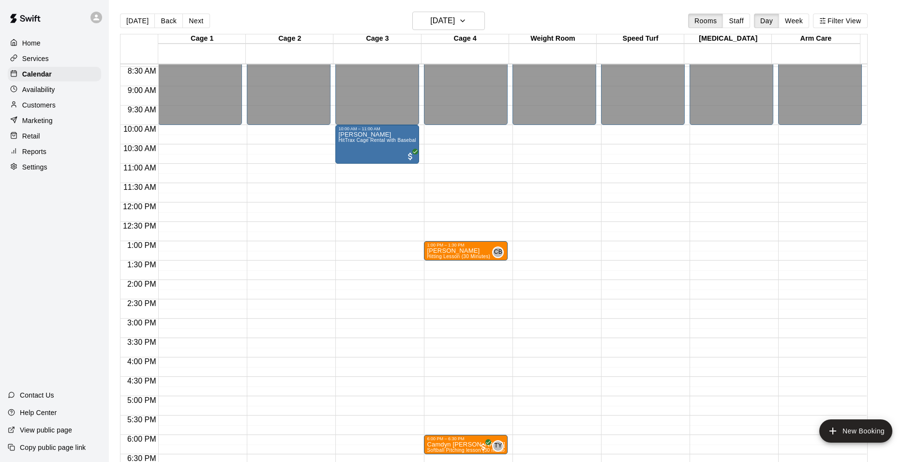
scroll to position [280, 0]
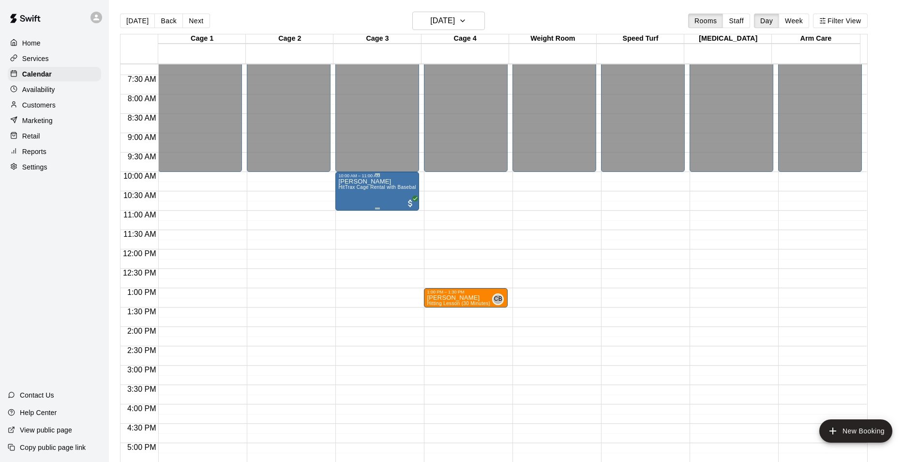
click at [380, 190] on span "HitTrax Cage Rental with Baseball Pitching Machine" at bounding box center [398, 186] width 120 height 5
click at [347, 197] on icon "edit" at bounding box center [348, 196] width 12 height 12
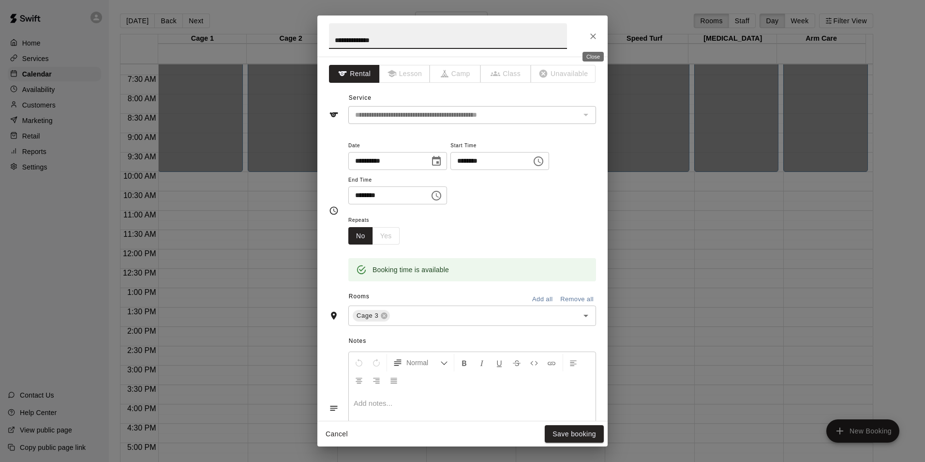
click at [596, 37] on icon "Close" at bounding box center [593, 36] width 10 height 10
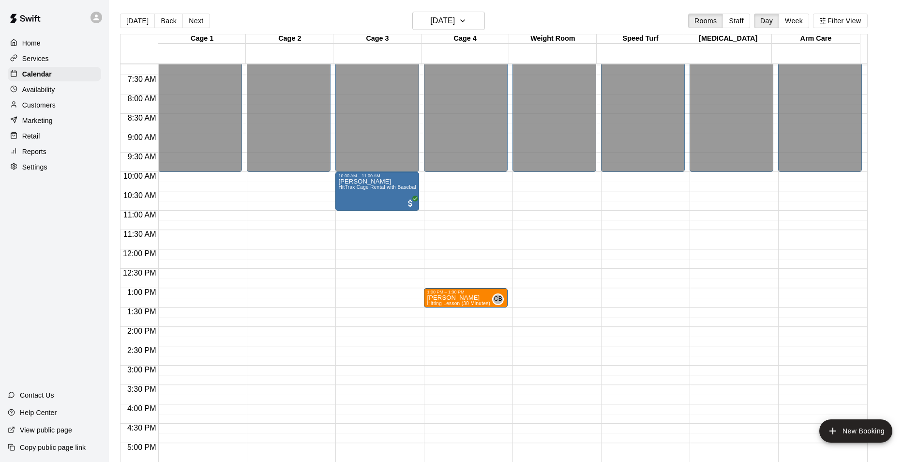
click at [47, 106] on p "Customers" at bounding box center [38, 105] width 33 height 10
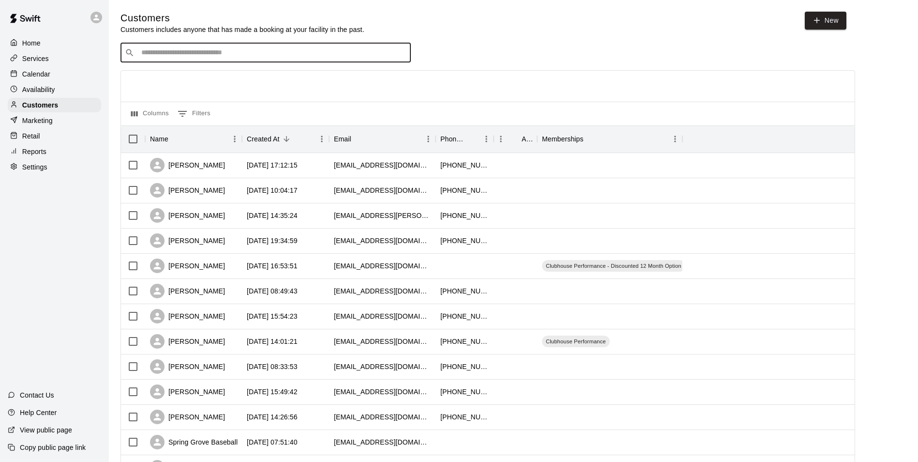
click at [200, 52] on input "Search customers by name or email" at bounding box center [272, 53] width 268 height 10
type input "********"
click at [200, 52] on input "********" at bounding box center [265, 53] width 254 height 10
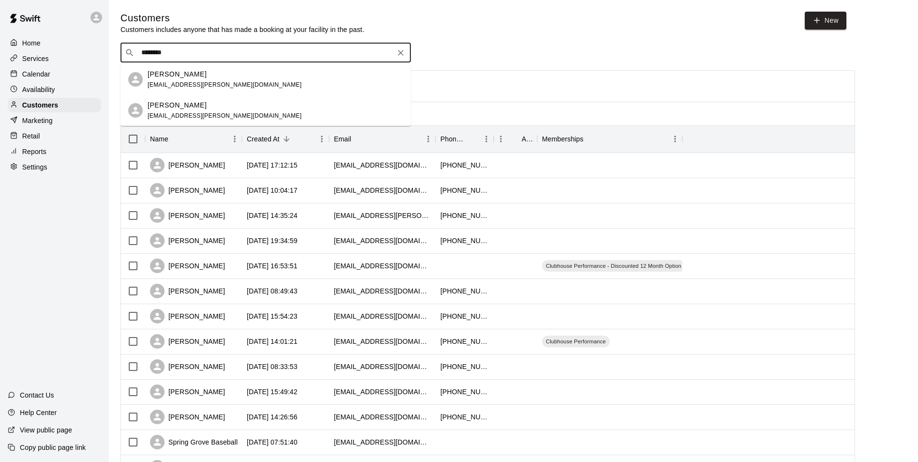
click at [199, 107] on p "[PERSON_NAME]" at bounding box center [177, 105] width 59 height 10
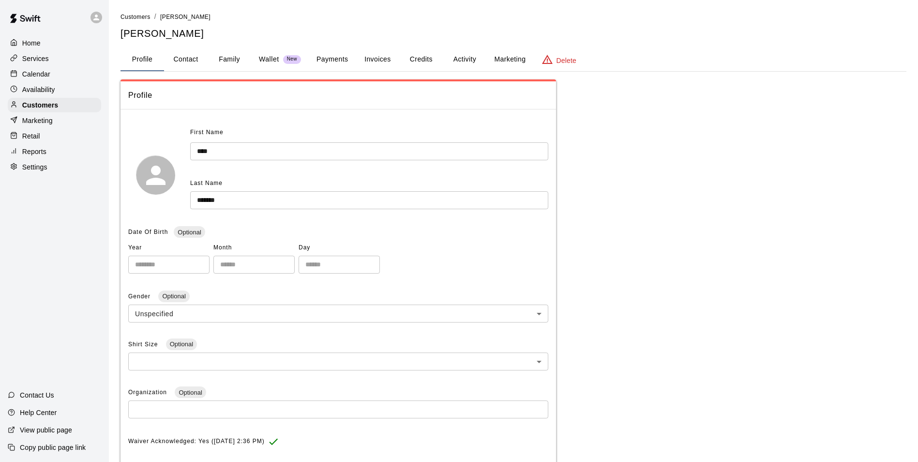
click at [229, 62] on button "Family" at bounding box center [230, 59] width 44 height 23
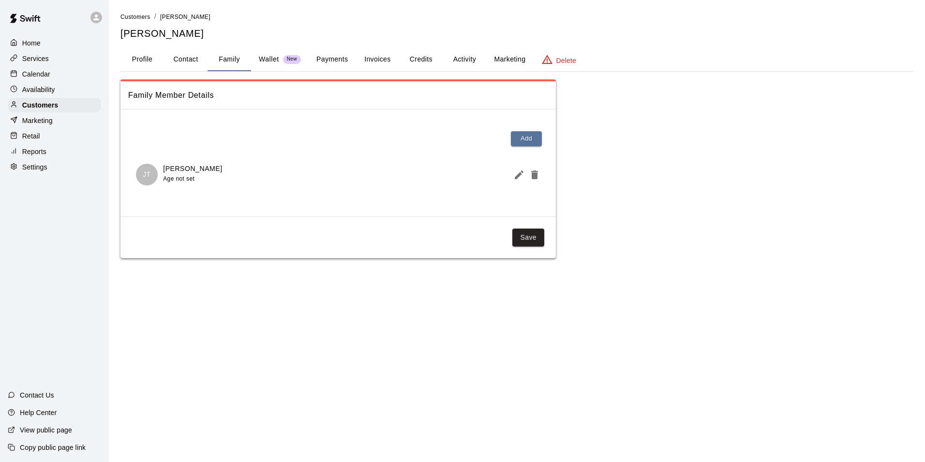
click at [190, 58] on button "Contact" at bounding box center [186, 59] width 44 height 23
select select "**"
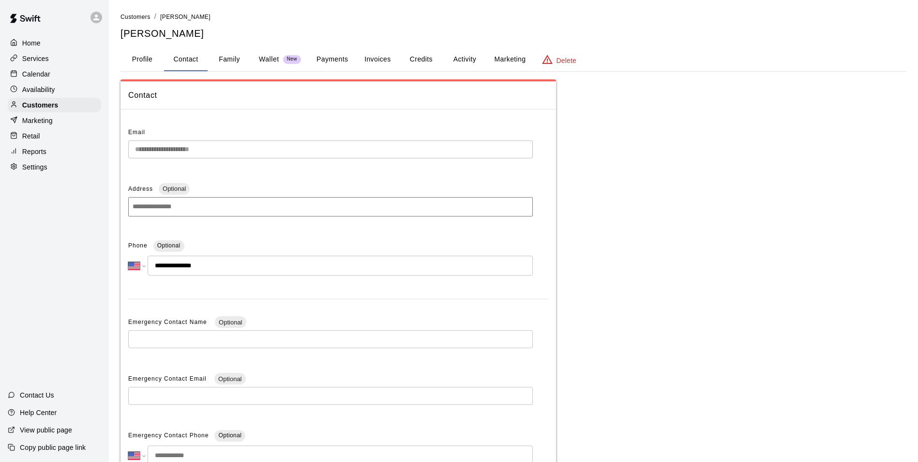
click at [143, 59] on button "Profile" at bounding box center [143, 59] width 44 height 23
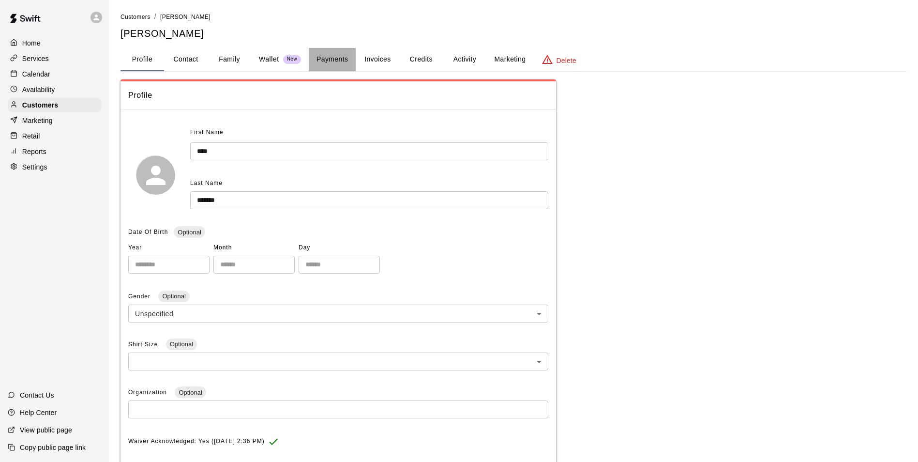
click at [326, 59] on button "Payments" at bounding box center [332, 59] width 47 height 23
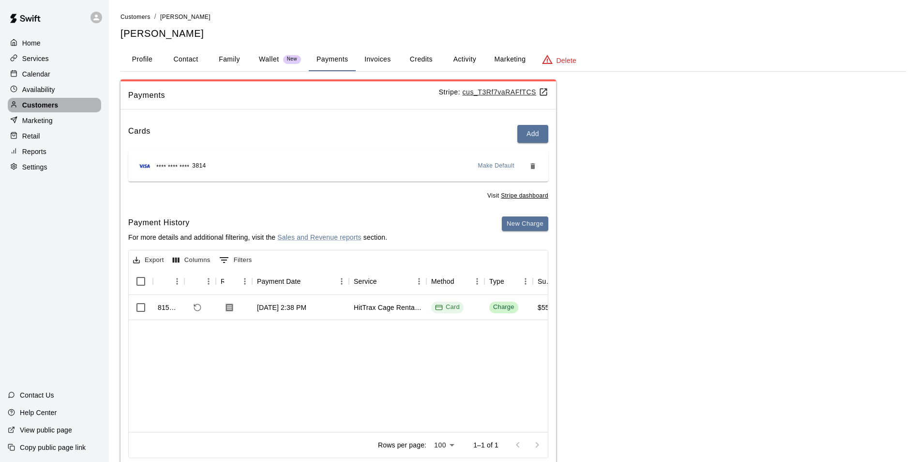
click at [44, 112] on div "Customers" at bounding box center [54, 105] width 93 height 15
